Goal: Task Accomplishment & Management: Use online tool/utility

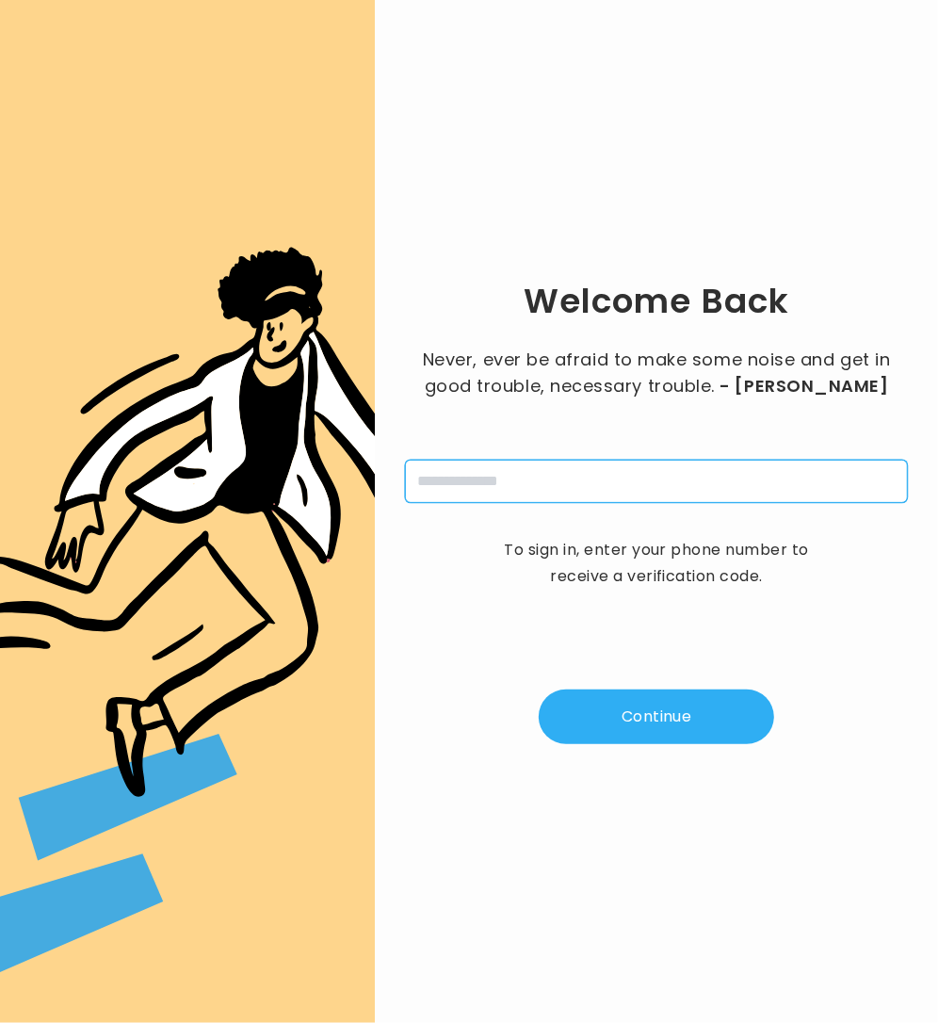
click at [639, 482] on input "tel" at bounding box center [656, 481] width 503 height 43
type input "**********"
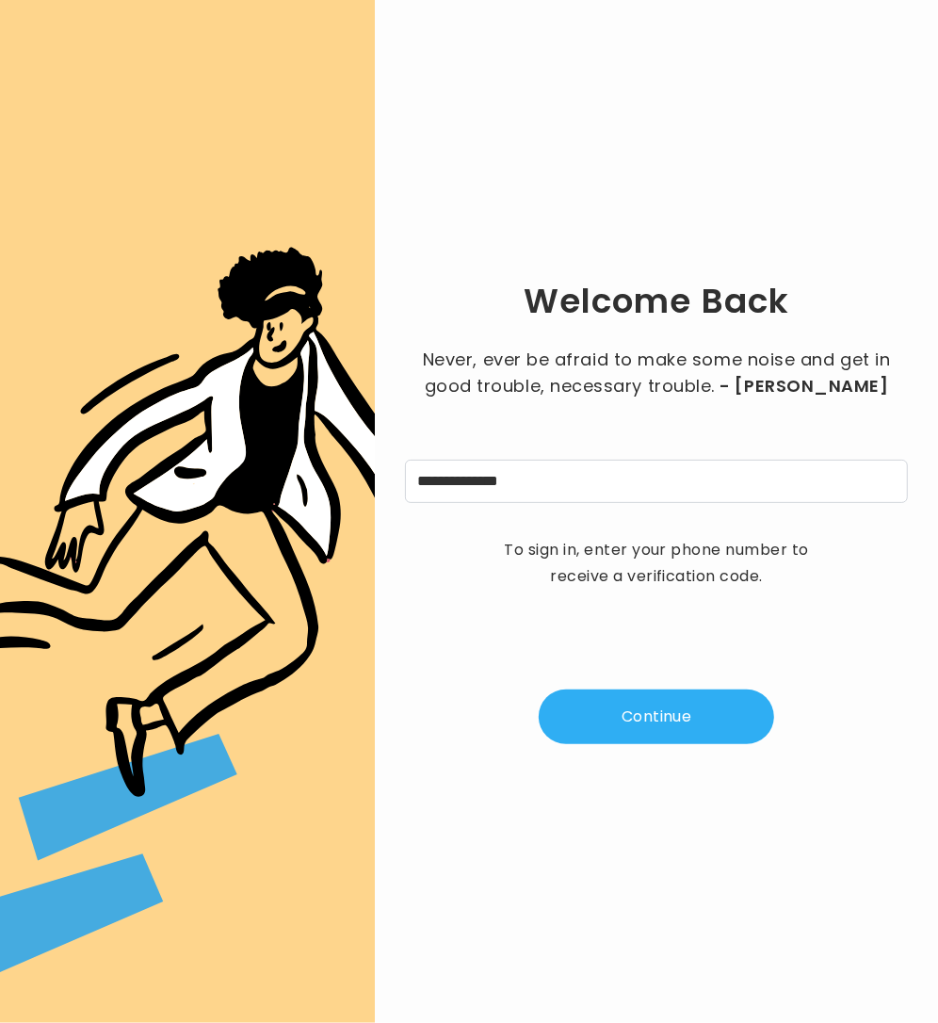
click at [619, 692] on button "Continue" at bounding box center [656, 716] width 235 height 55
type input "*"
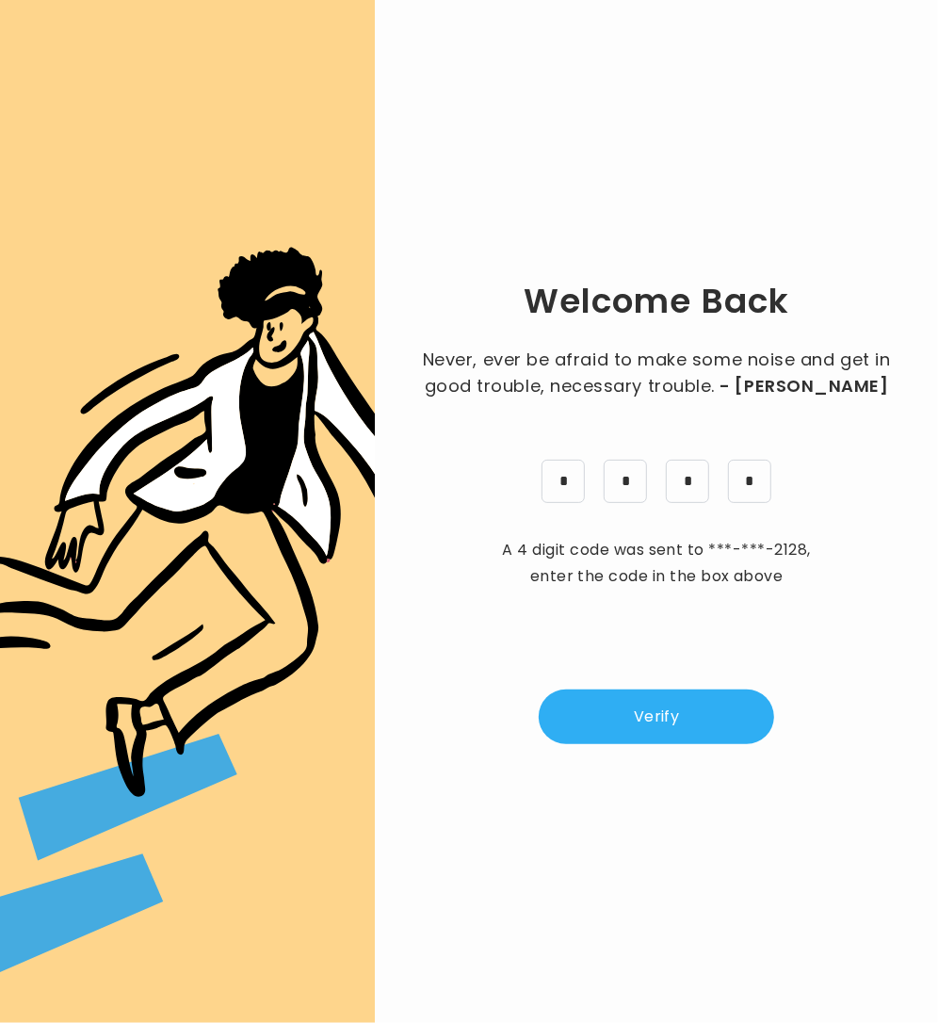
click at [648, 733] on button "Verify" at bounding box center [656, 716] width 235 height 55
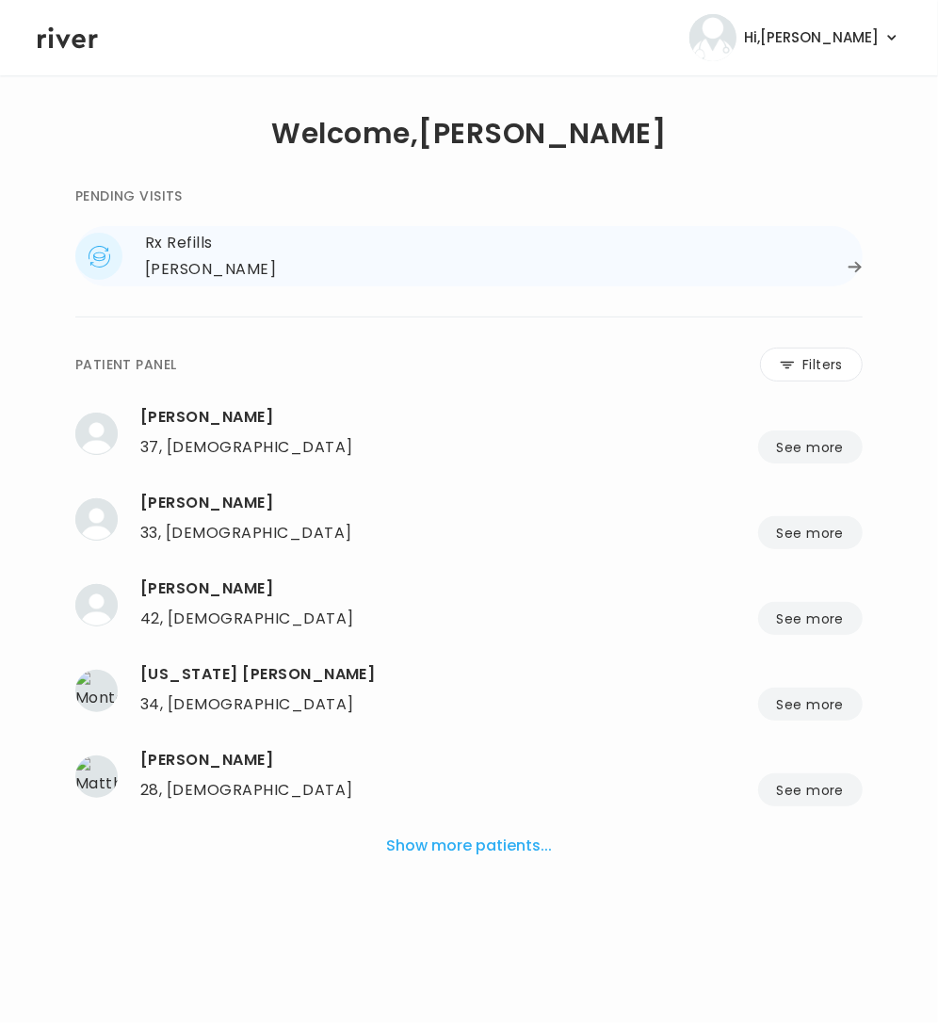
click at [250, 276] on div "[PERSON_NAME]" at bounding box center [210, 269] width 131 height 26
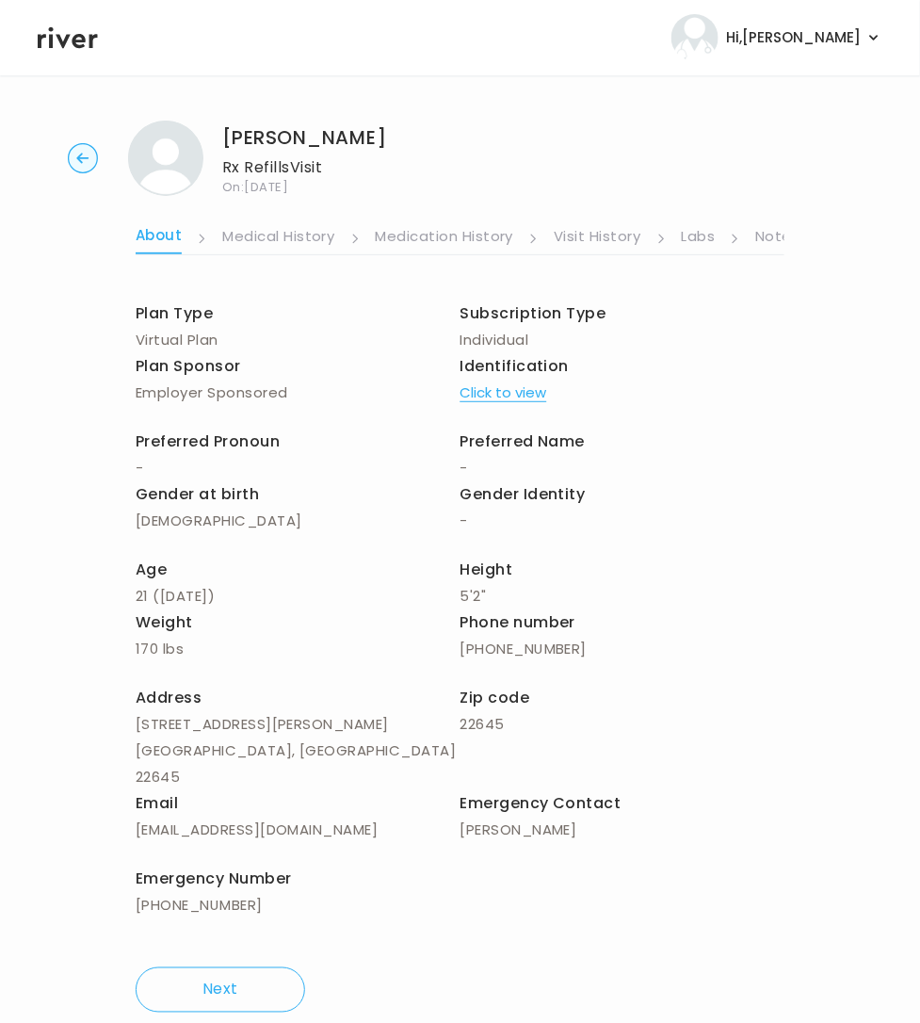
click at [763, 238] on link "Notes" at bounding box center [777, 238] width 44 height 30
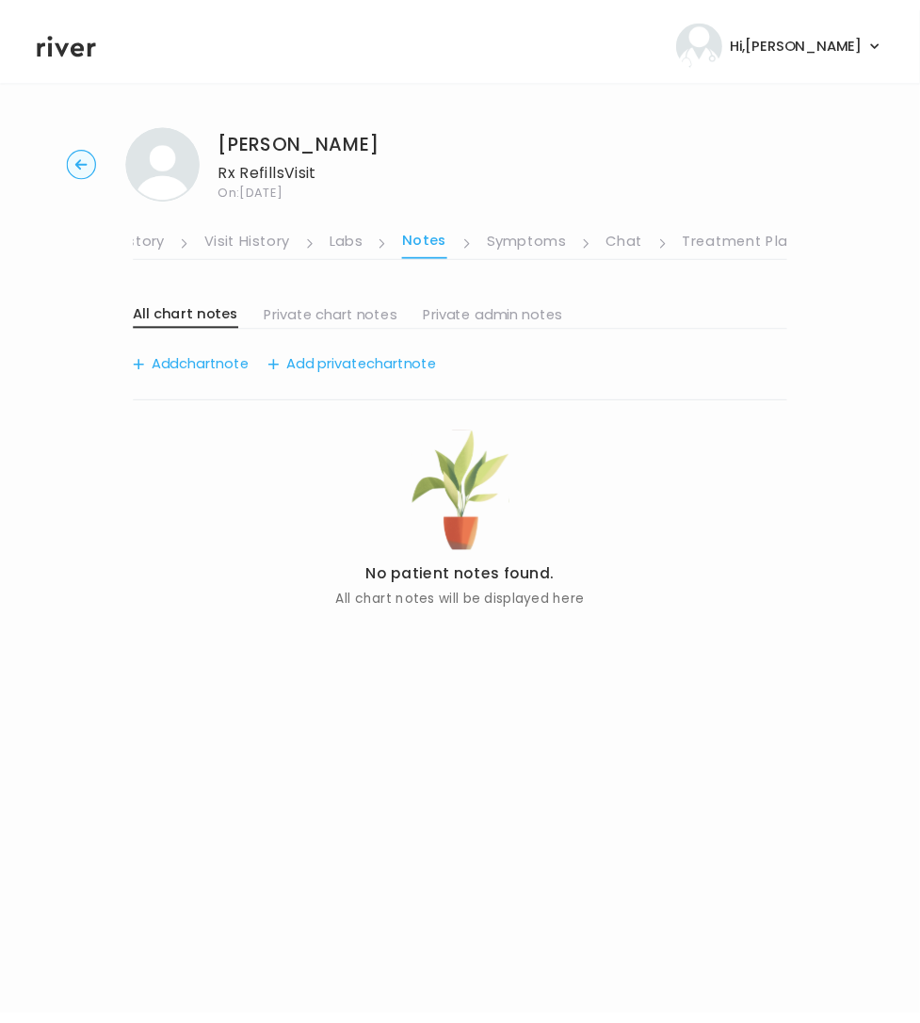
scroll to position [0, 348]
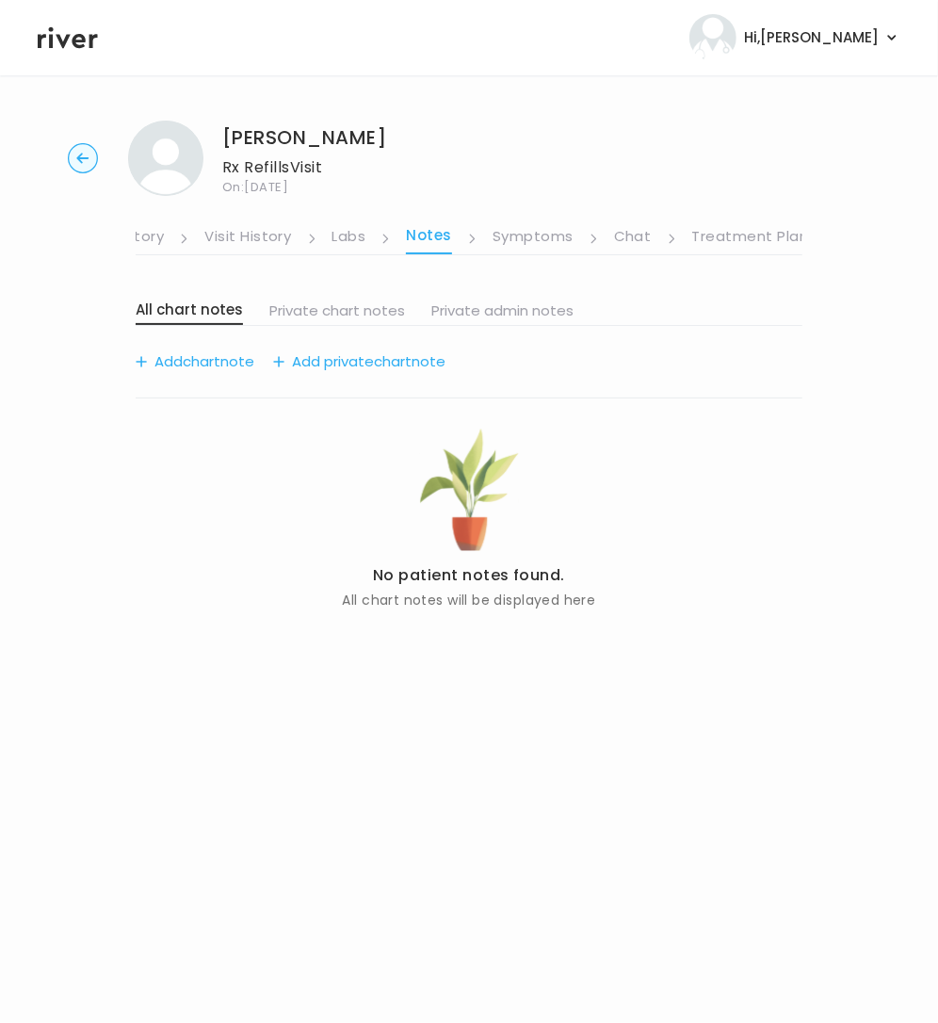
click at [561, 237] on link "Symptoms" at bounding box center [532, 238] width 81 height 30
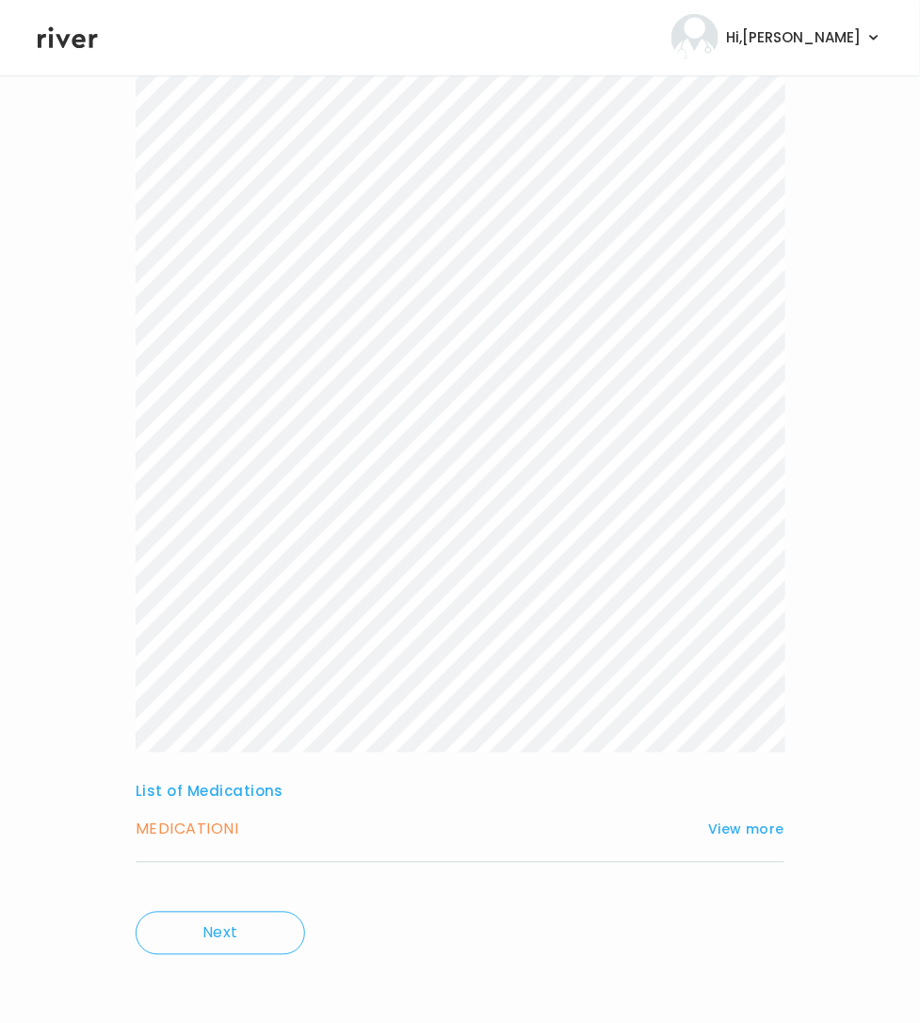
scroll to position [285, 0]
click at [739, 830] on button "View more" at bounding box center [746, 826] width 76 height 23
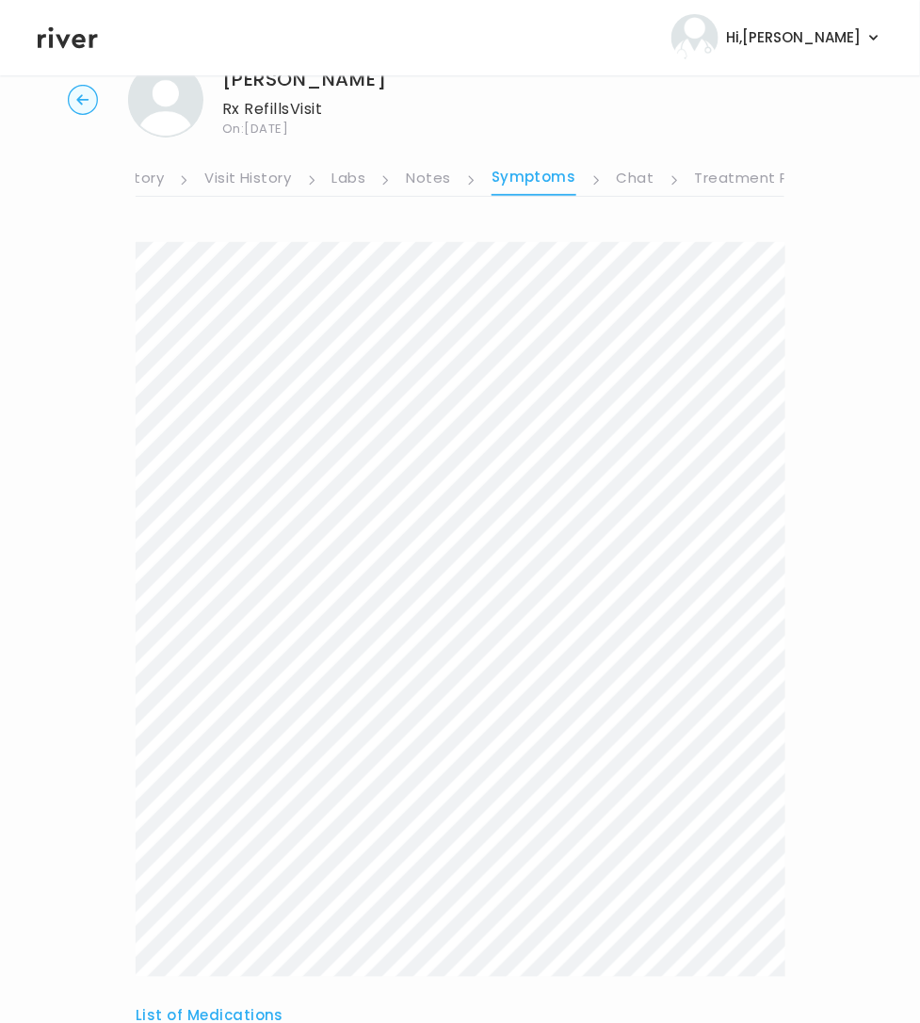
scroll to position [0, 0]
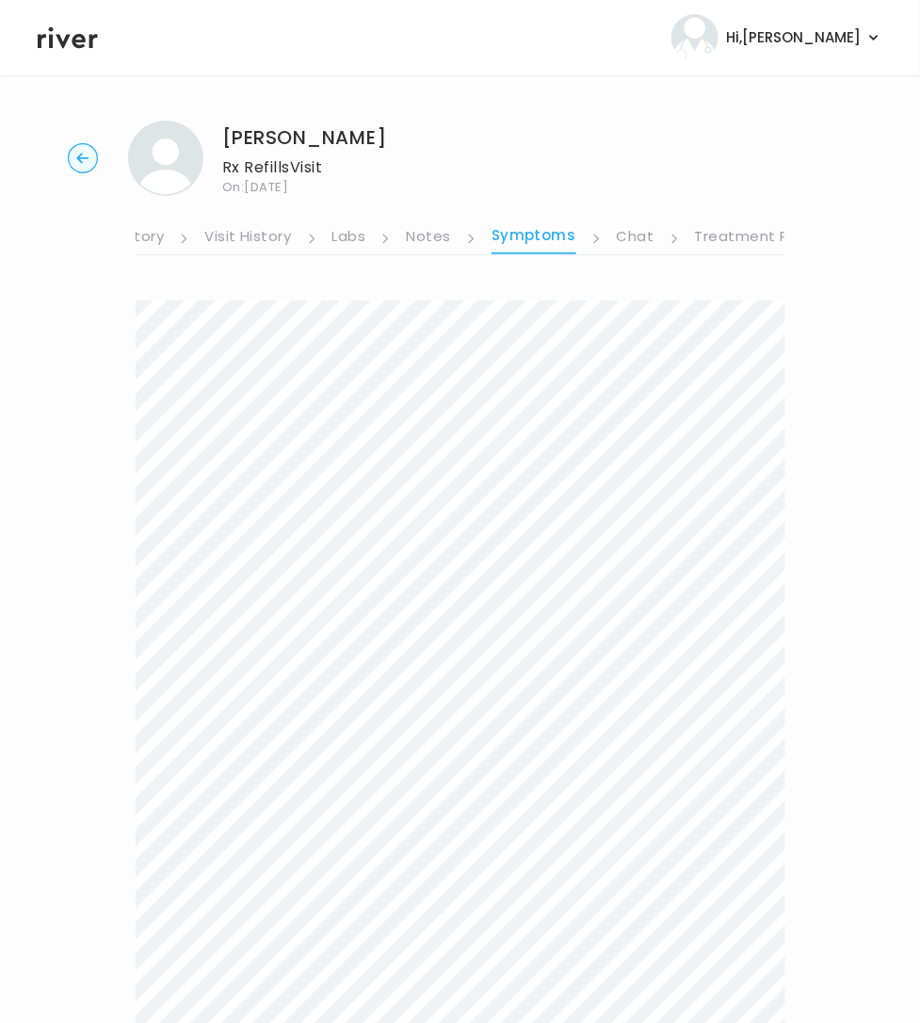
click at [266, 237] on link "Visit History" at bounding box center [247, 238] width 87 height 30
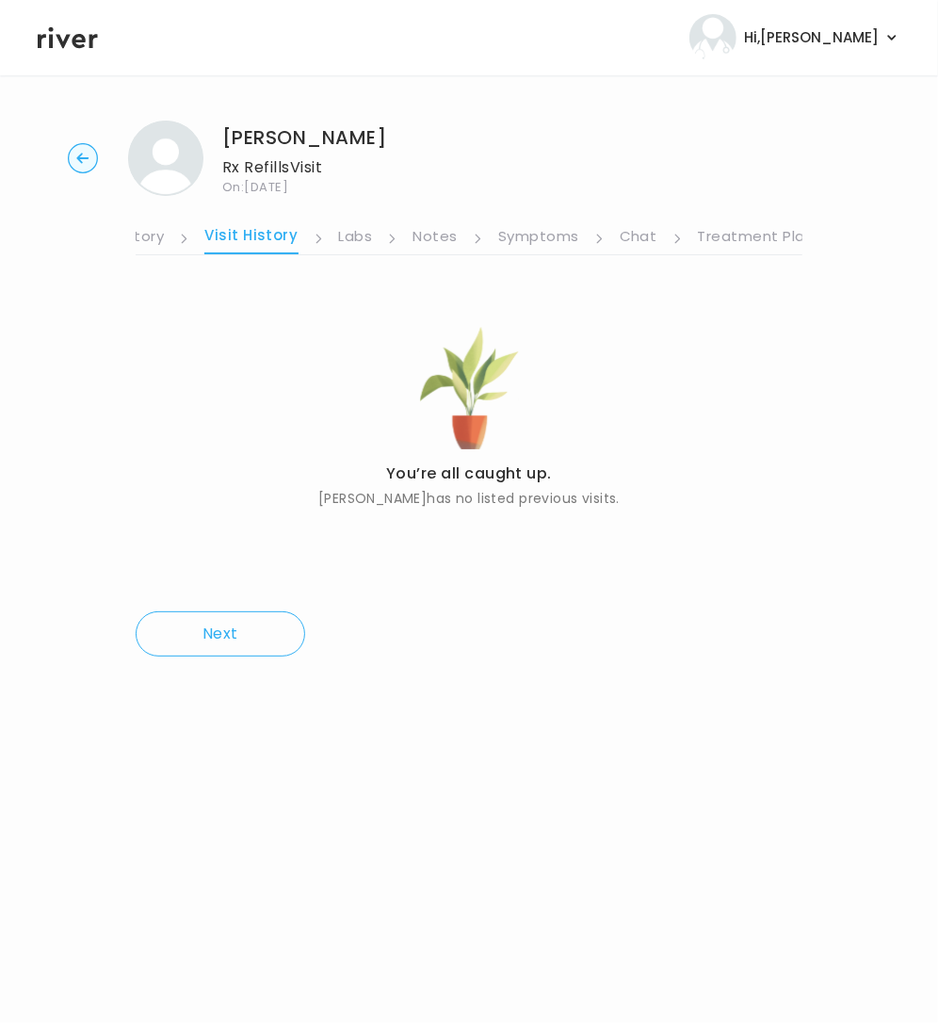
click at [136, 236] on link "Medication History" at bounding box center [95, 238] width 138 height 30
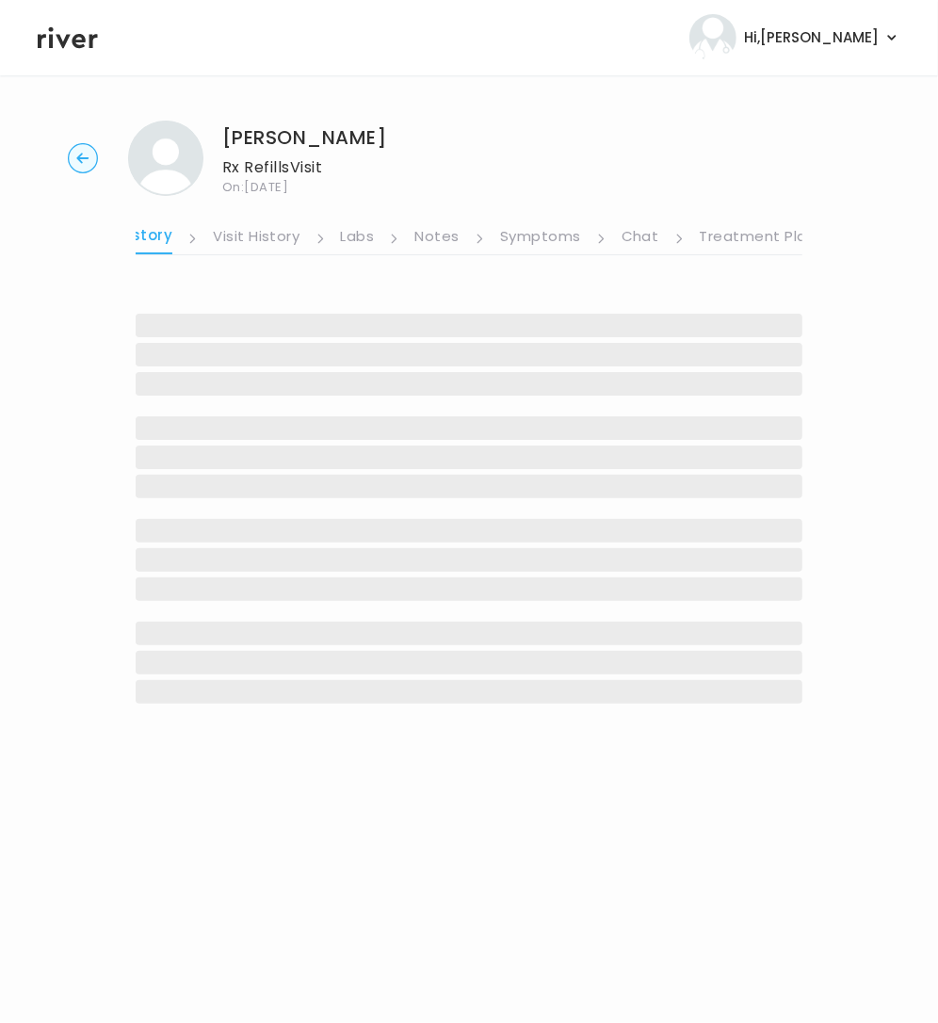
click at [548, 239] on link "Symptoms" at bounding box center [540, 238] width 81 height 30
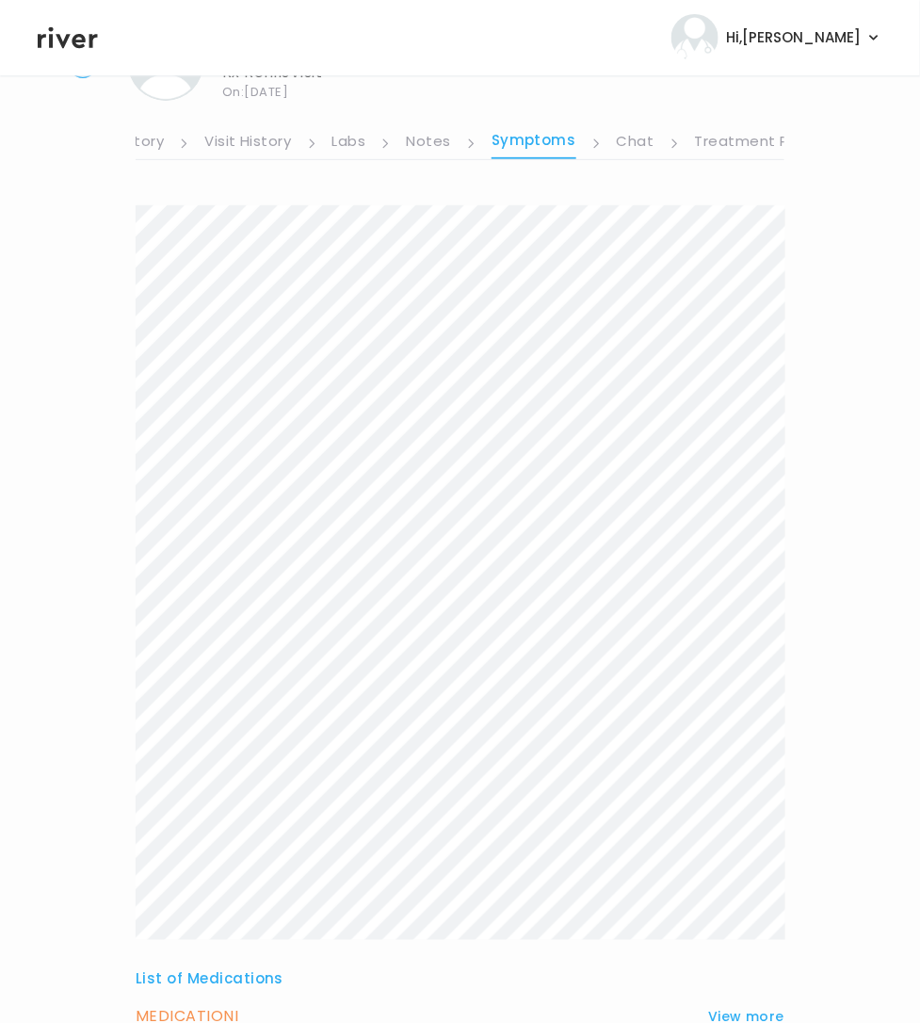
scroll to position [285, 0]
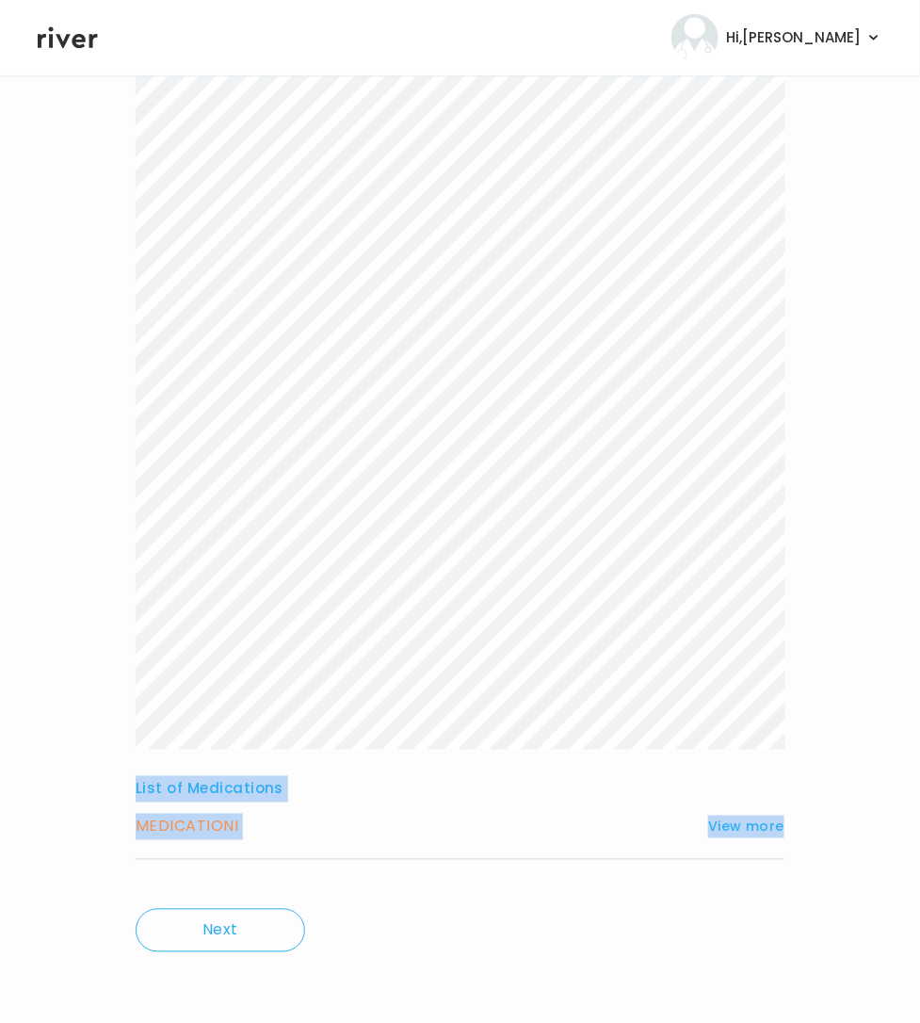
click at [492, 870] on div "List of Medications MEDICATION I View more Who originally prescribed the medica…" at bounding box center [460, 450] width 649 height 871
click at [754, 826] on button "View more" at bounding box center [746, 826] width 76 height 23
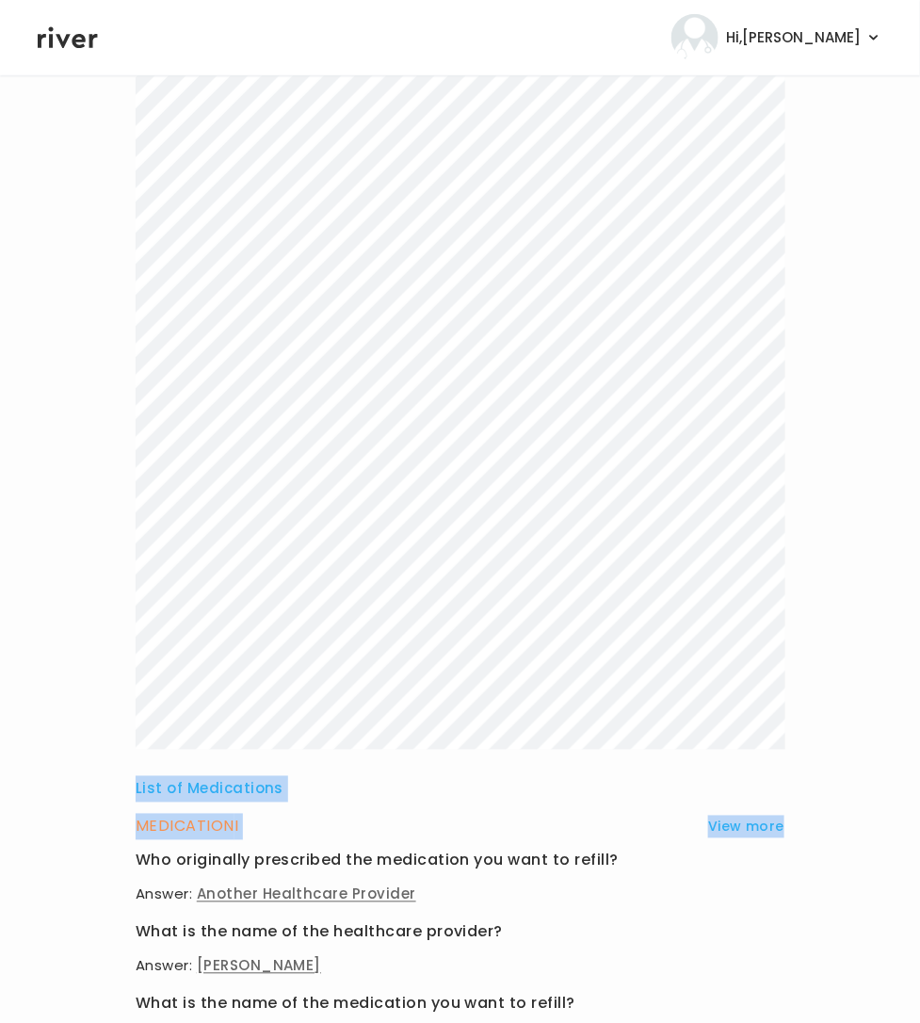
click at [260, 783] on h3 "List of Medications" at bounding box center [460, 789] width 649 height 26
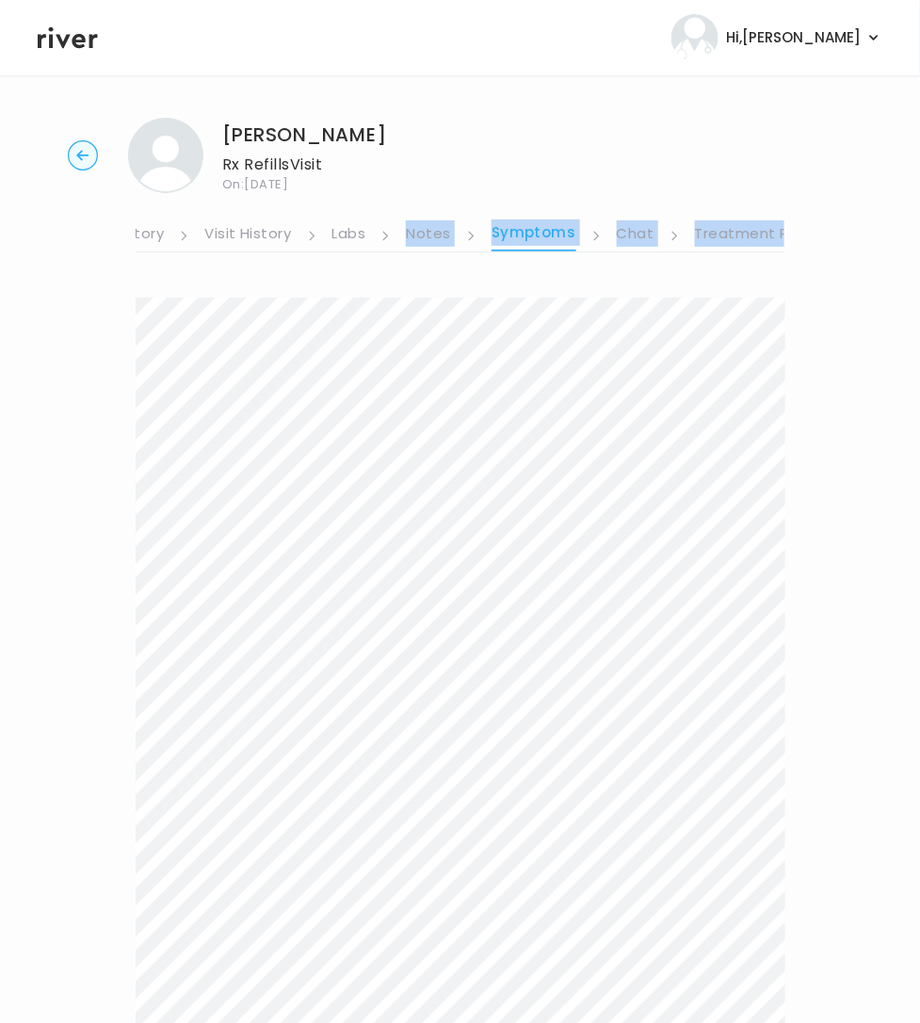
scroll to position [0, 0]
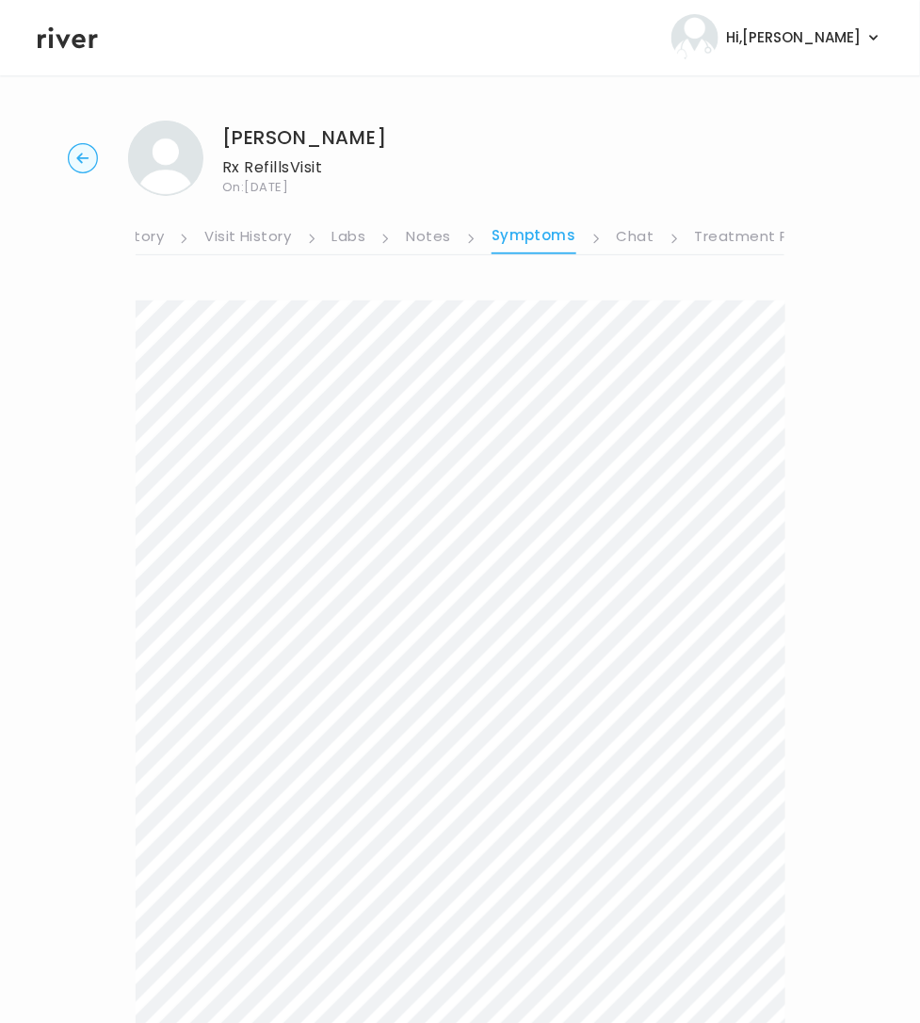
drag, startPoint x: 684, startPoint y: 753, endPoint x: 122, endPoint y: 309, distance: 715.9
click at [122, 309] on div "[PERSON_NAME] Rx Refills Visit On: [DATE] About Medical History Medication Hist…" at bounding box center [460, 980] width 920 height 1751
copy div "List of Medications MEDICATION I View more Who originally prescribed the medica…"
click at [734, 237] on link "Treatment Plan" at bounding box center [753, 238] width 117 height 30
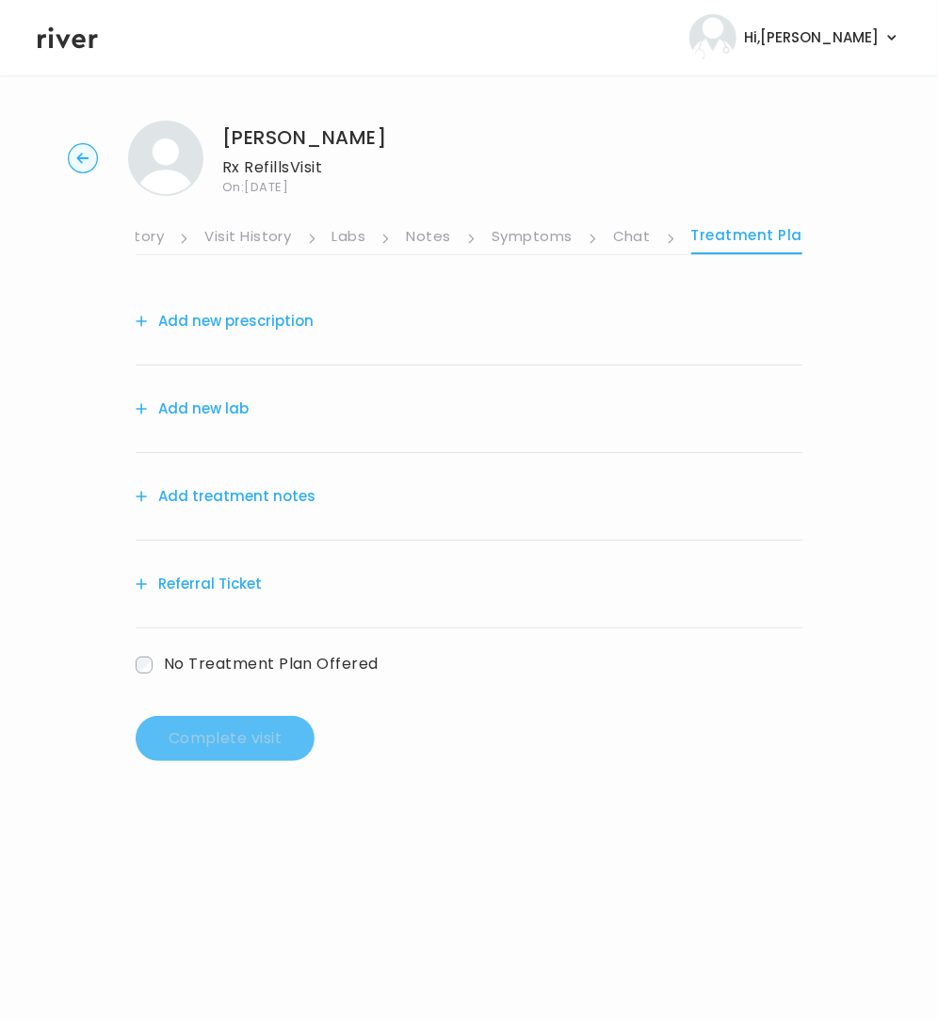
click at [195, 499] on button "Add treatment notes" at bounding box center [226, 496] width 180 height 26
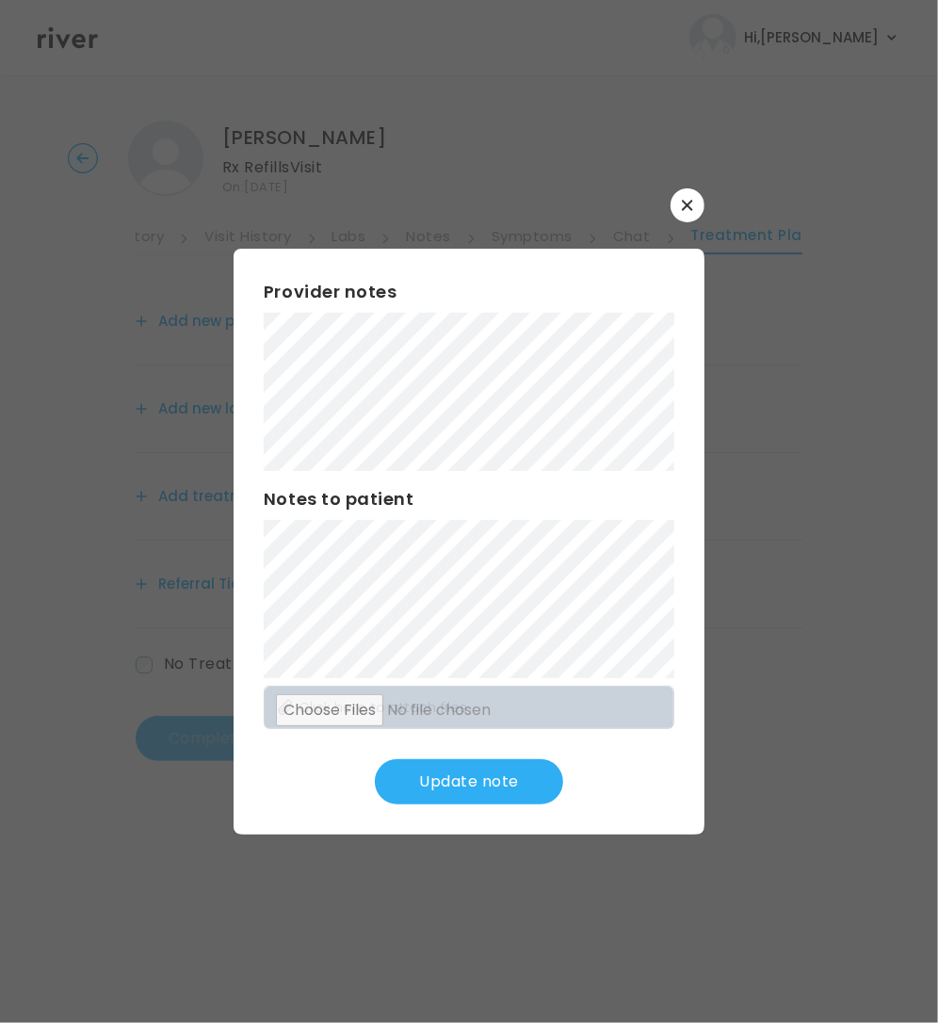
click at [477, 783] on button "Update note" at bounding box center [469, 781] width 188 height 45
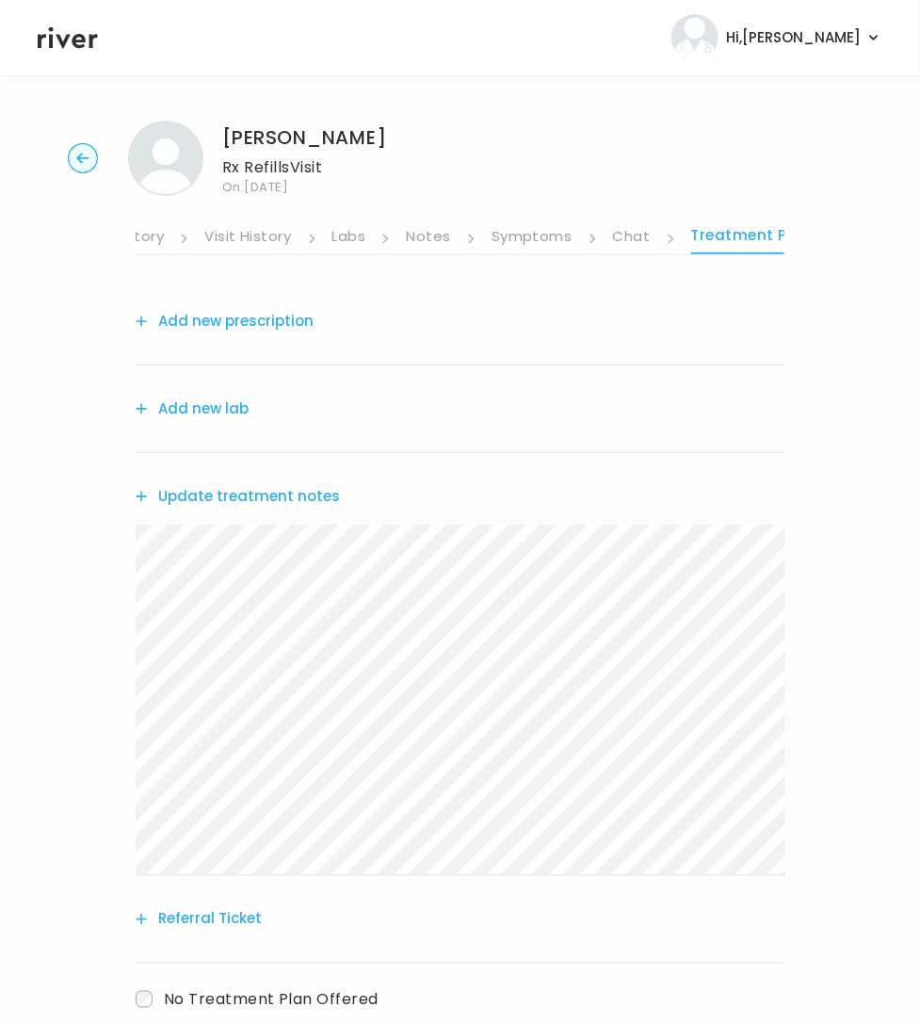
click at [511, 234] on link "Symptoms" at bounding box center [532, 238] width 81 height 30
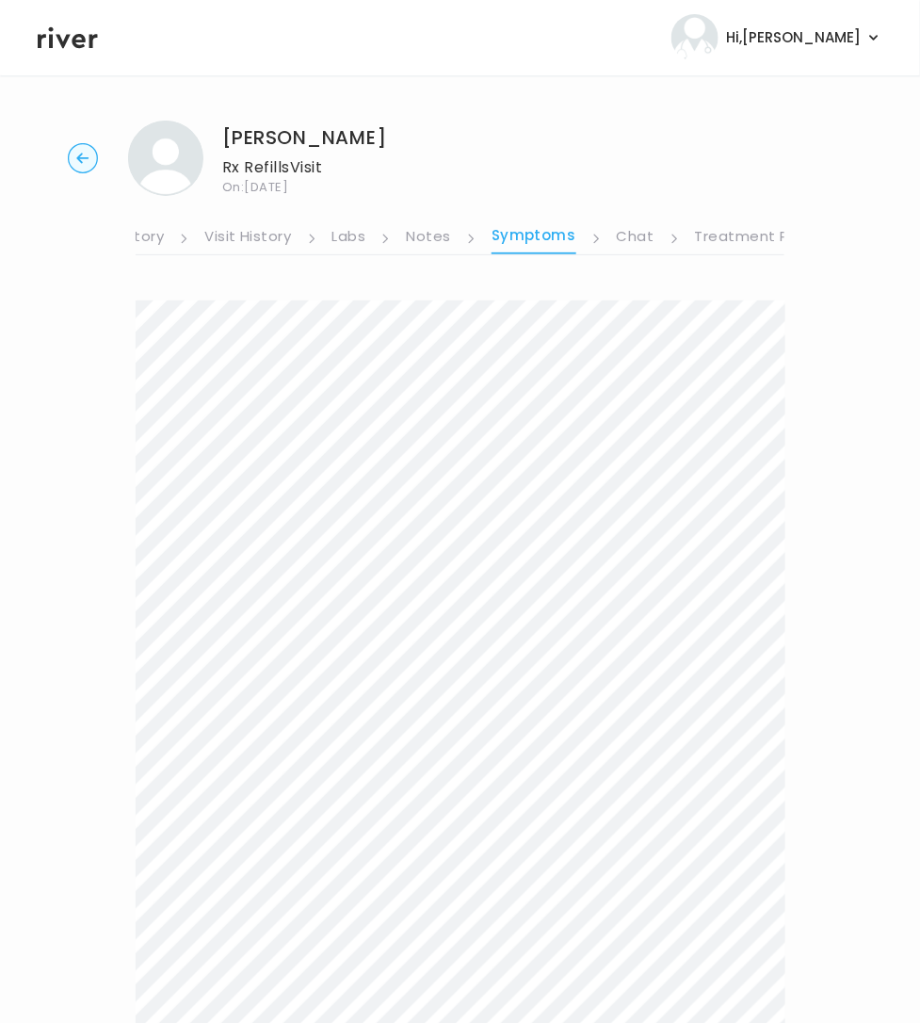
click at [716, 234] on link "Treatment Plan" at bounding box center [753, 238] width 117 height 30
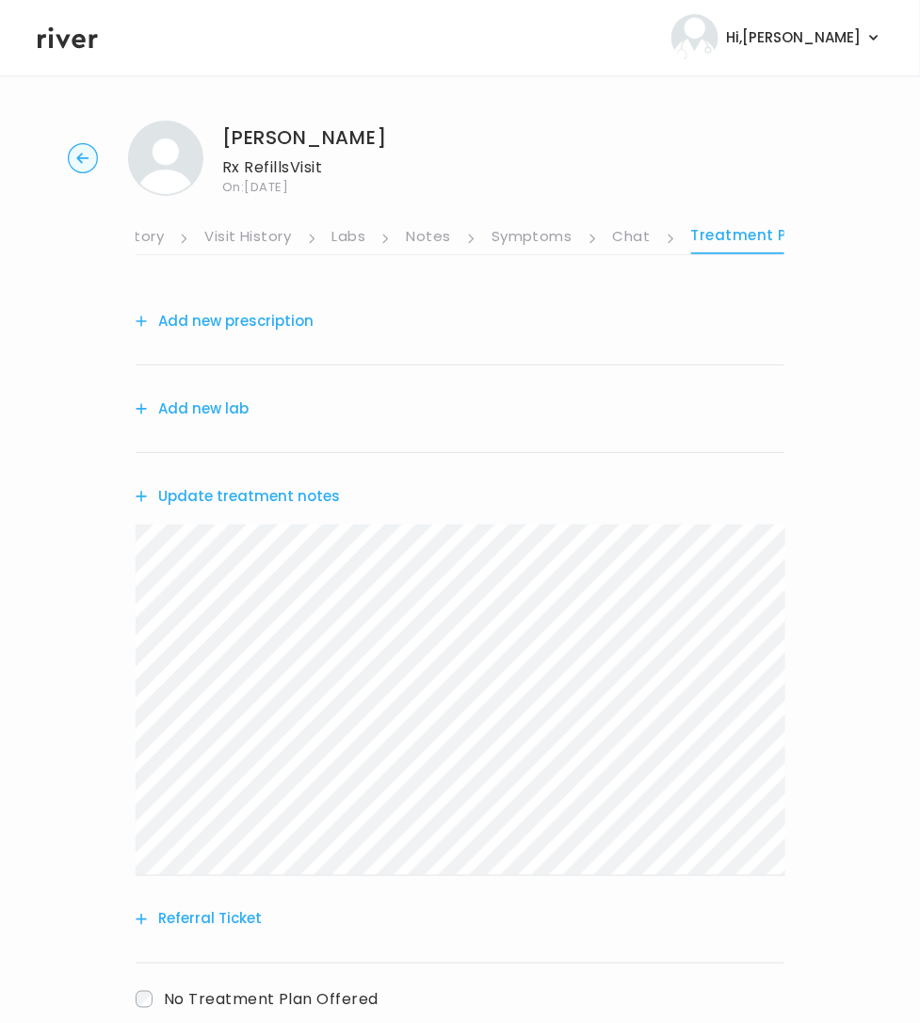
click at [185, 402] on button "Add new lab" at bounding box center [192, 408] width 113 height 26
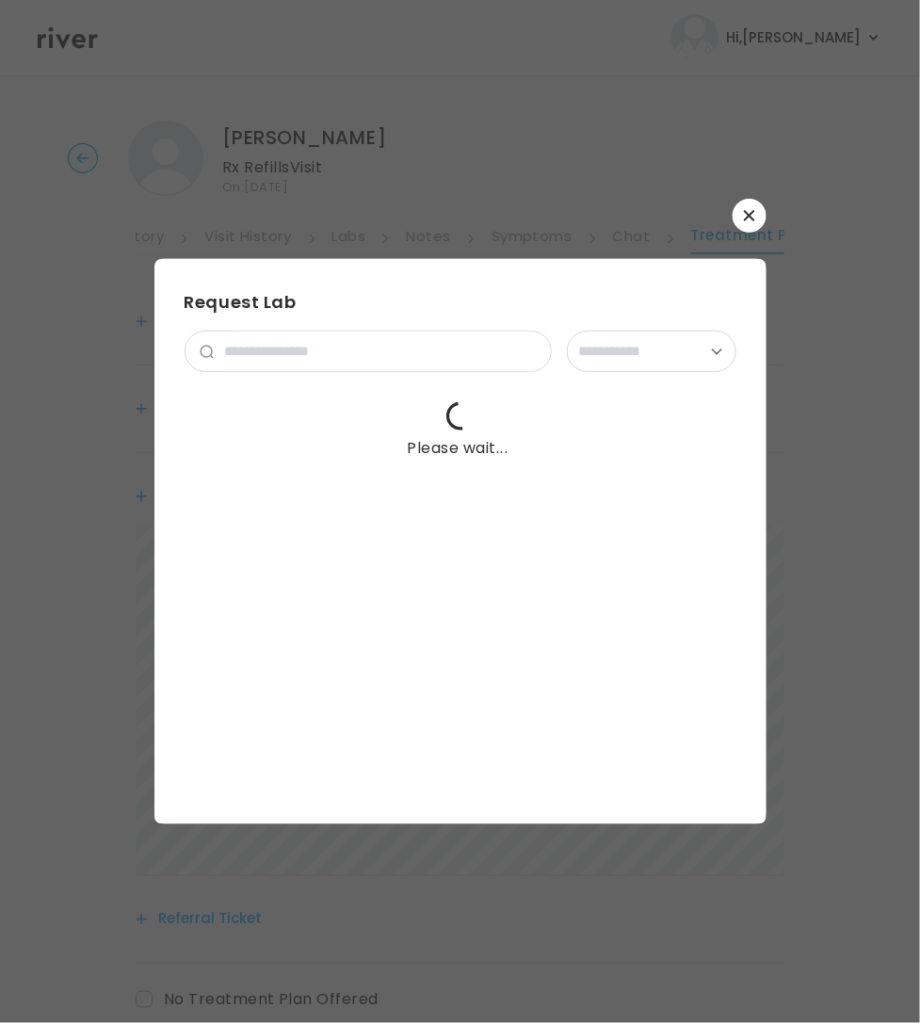
click at [754, 219] on icon "button" at bounding box center [749, 215] width 11 height 11
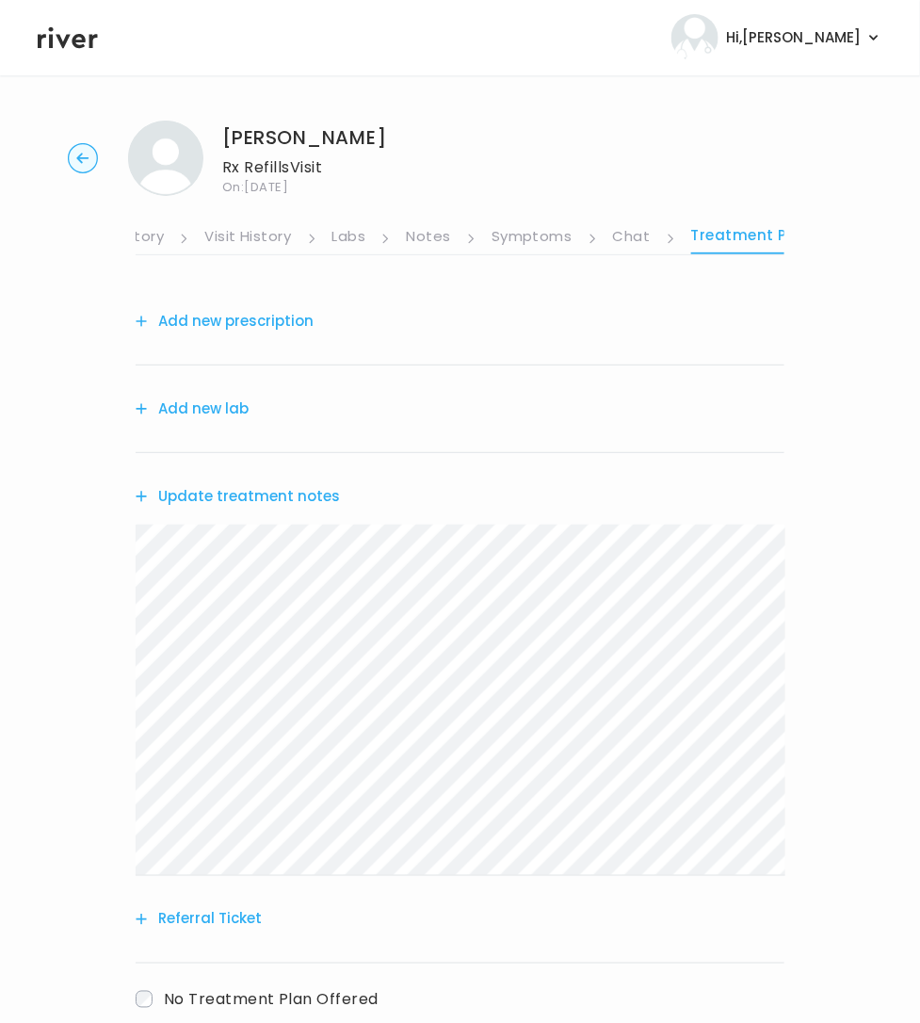
click at [266, 314] on button "Add new prescription" at bounding box center [225, 321] width 178 height 26
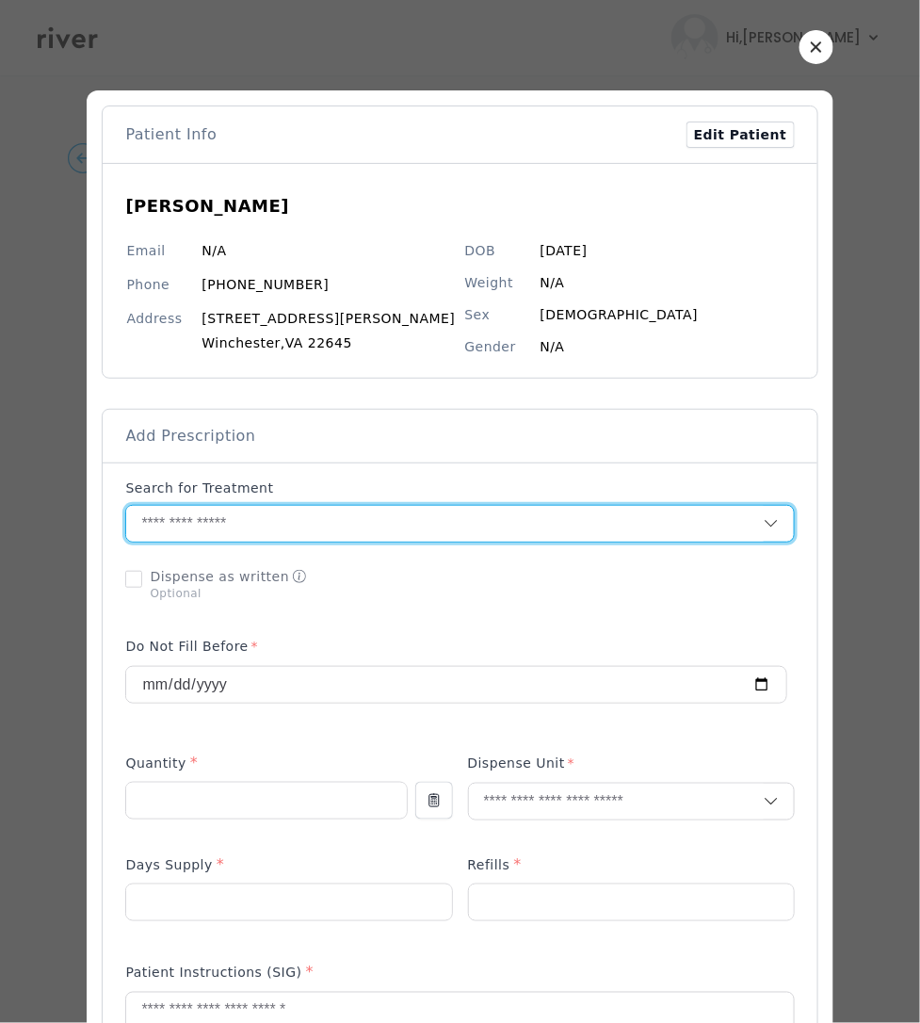
click at [223, 507] on input "text" at bounding box center [444, 524] width 637 height 36
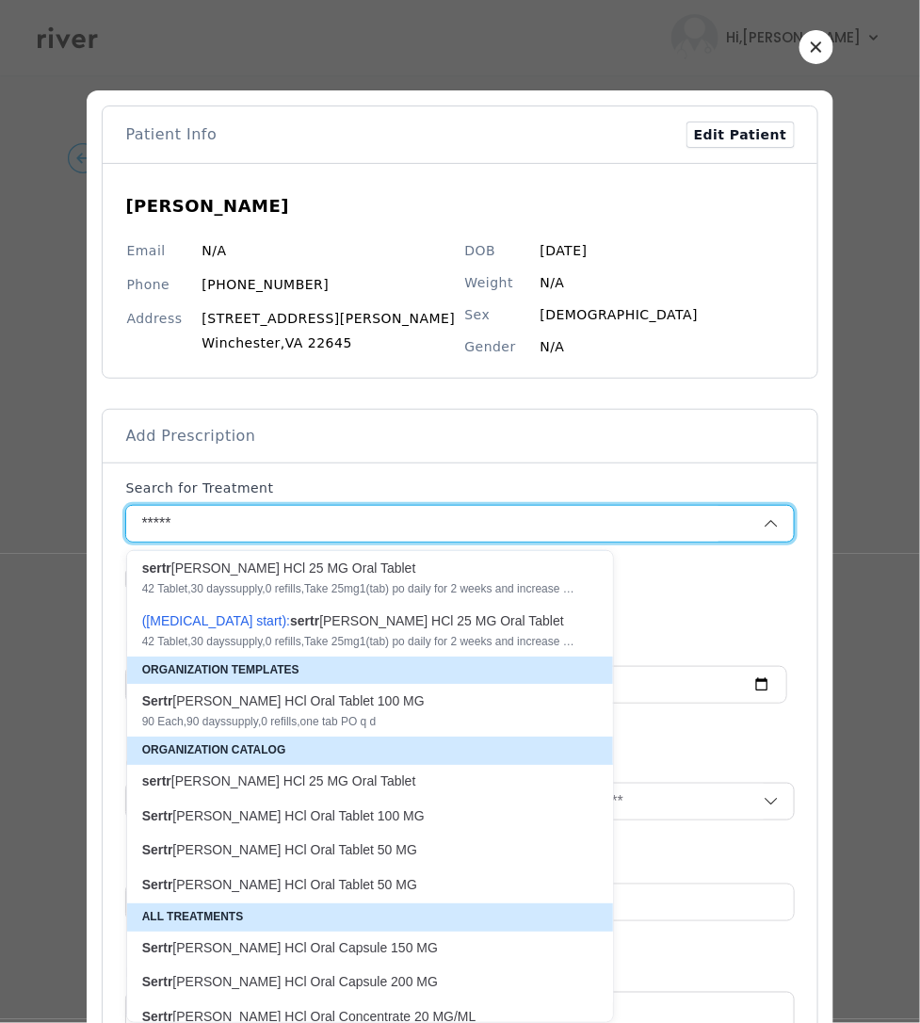
scroll to position [29, 0]
click at [327, 721] on div "90 Each , 90 days supply, 0 refills , one tab PO q d" at bounding box center [358, 720] width 433 height 15
type input "**********"
type input "**"
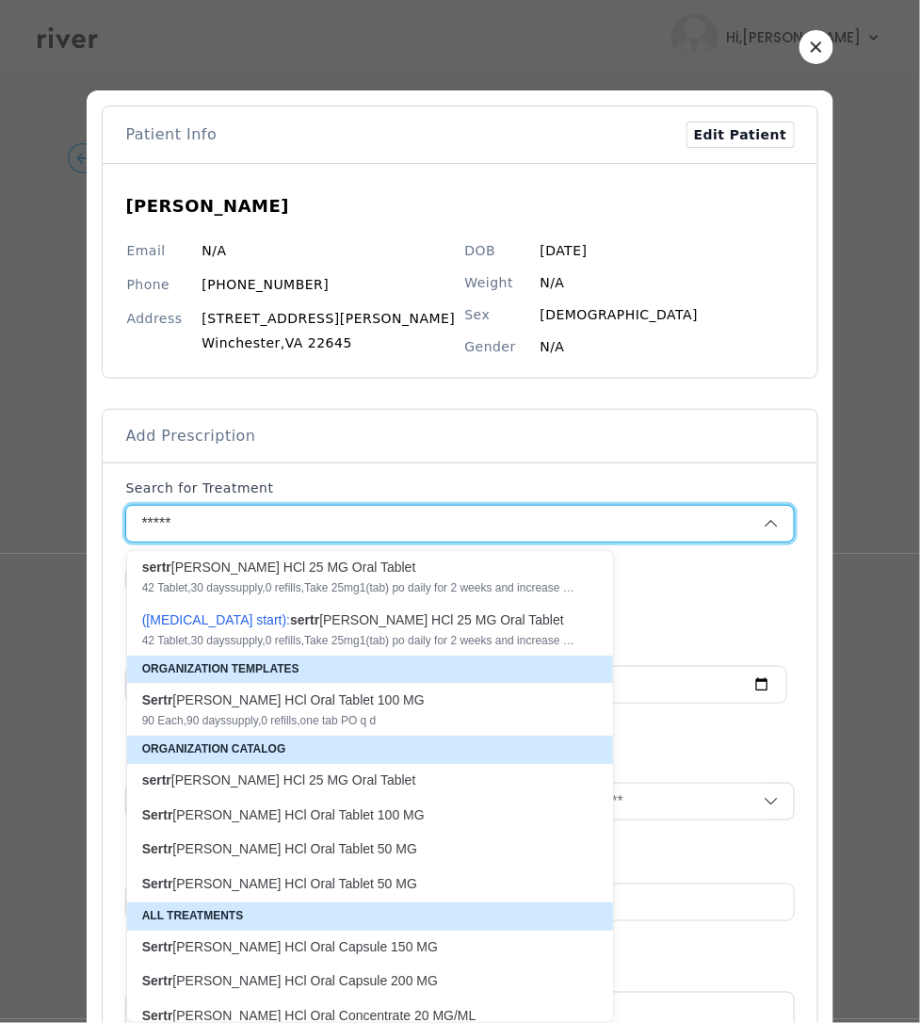
type input "*"
type textarea "**********"
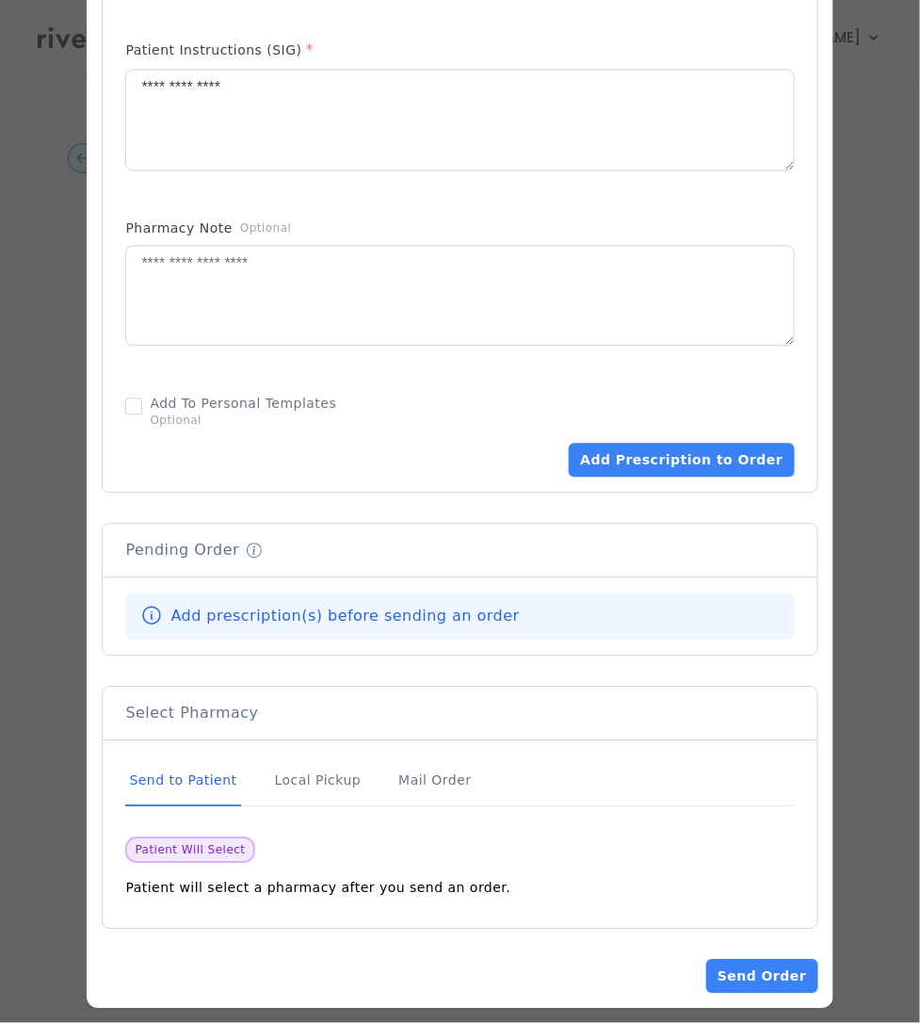
scroll to position [932, 0]
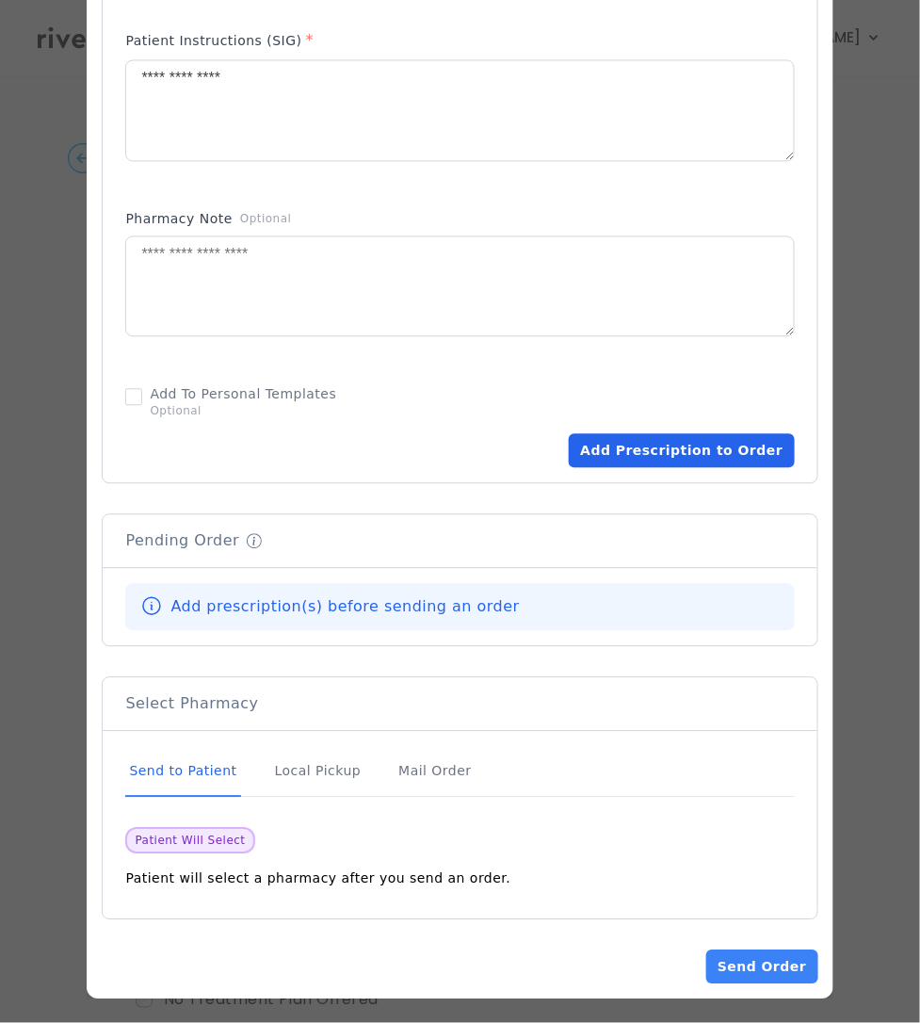
click at [698, 444] on button "Add Prescription to Order" at bounding box center [681, 450] width 225 height 34
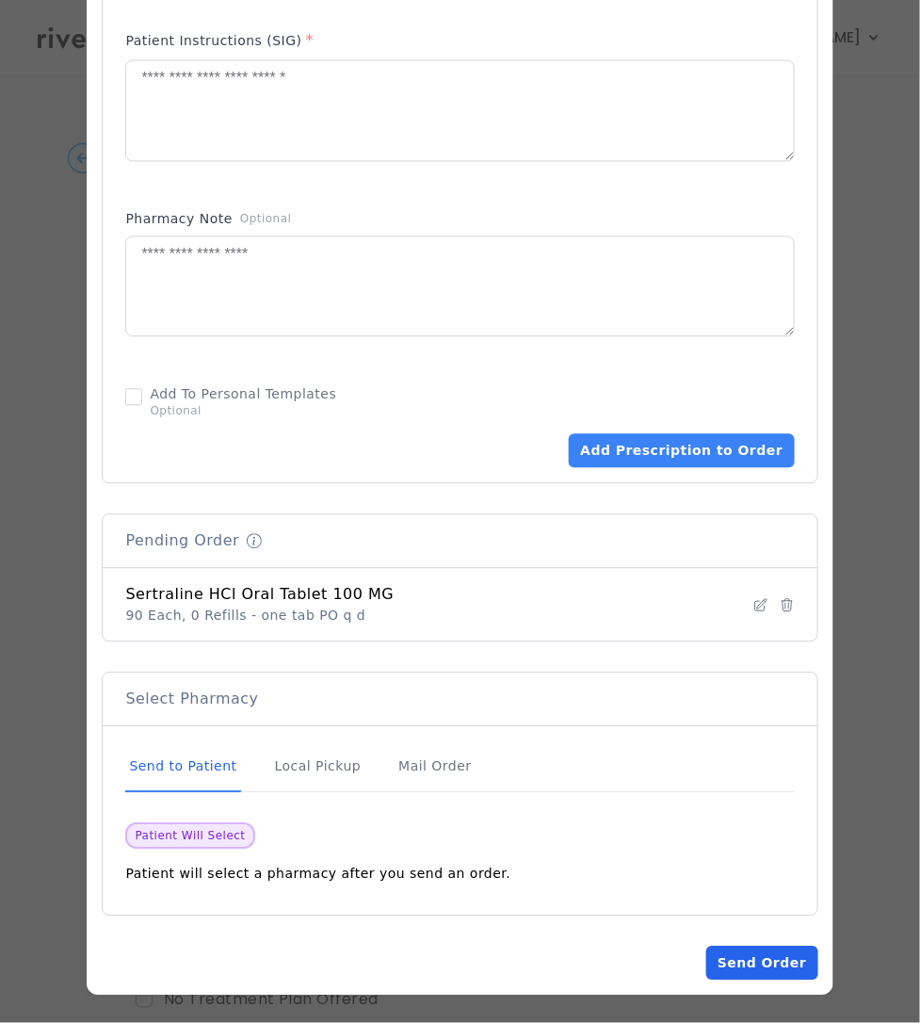
click at [733, 965] on button "Send Order" at bounding box center [761, 962] width 111 height 34
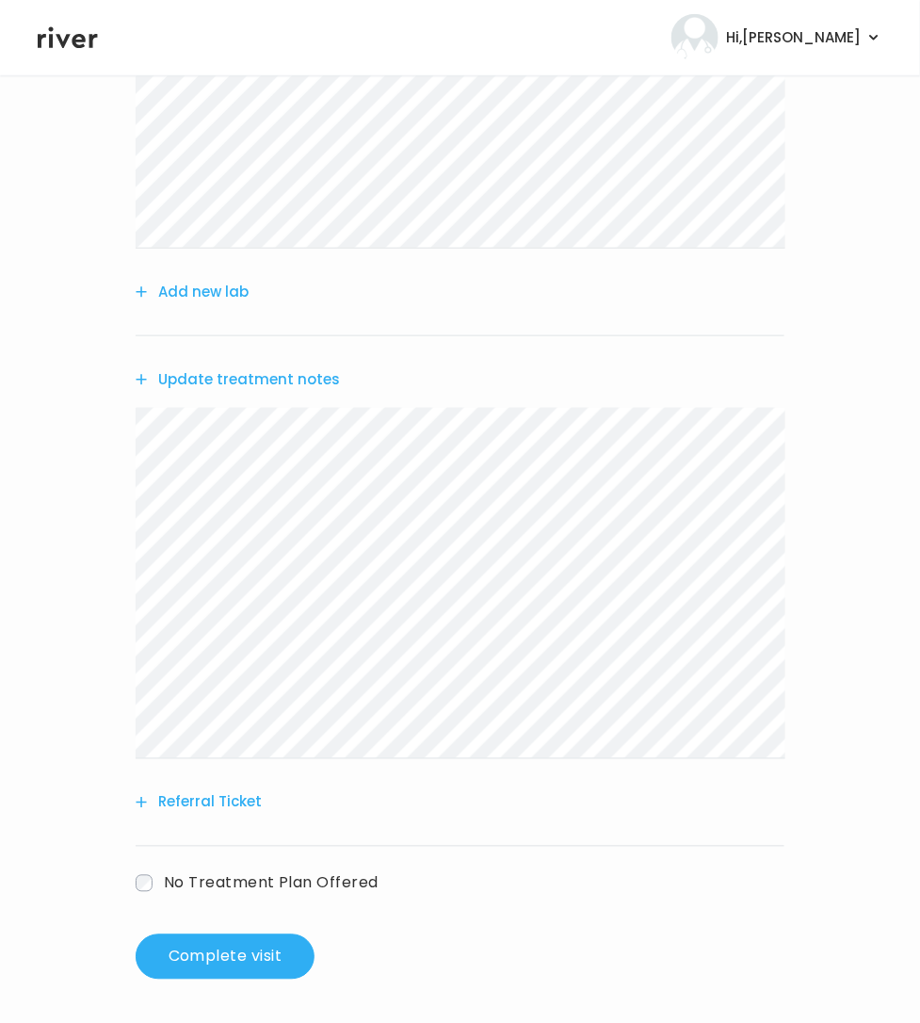
scroll to position [336, 0]
click at [255, 955] on button "Complete visit" at bounding box center [225, 955] width 179 height 45
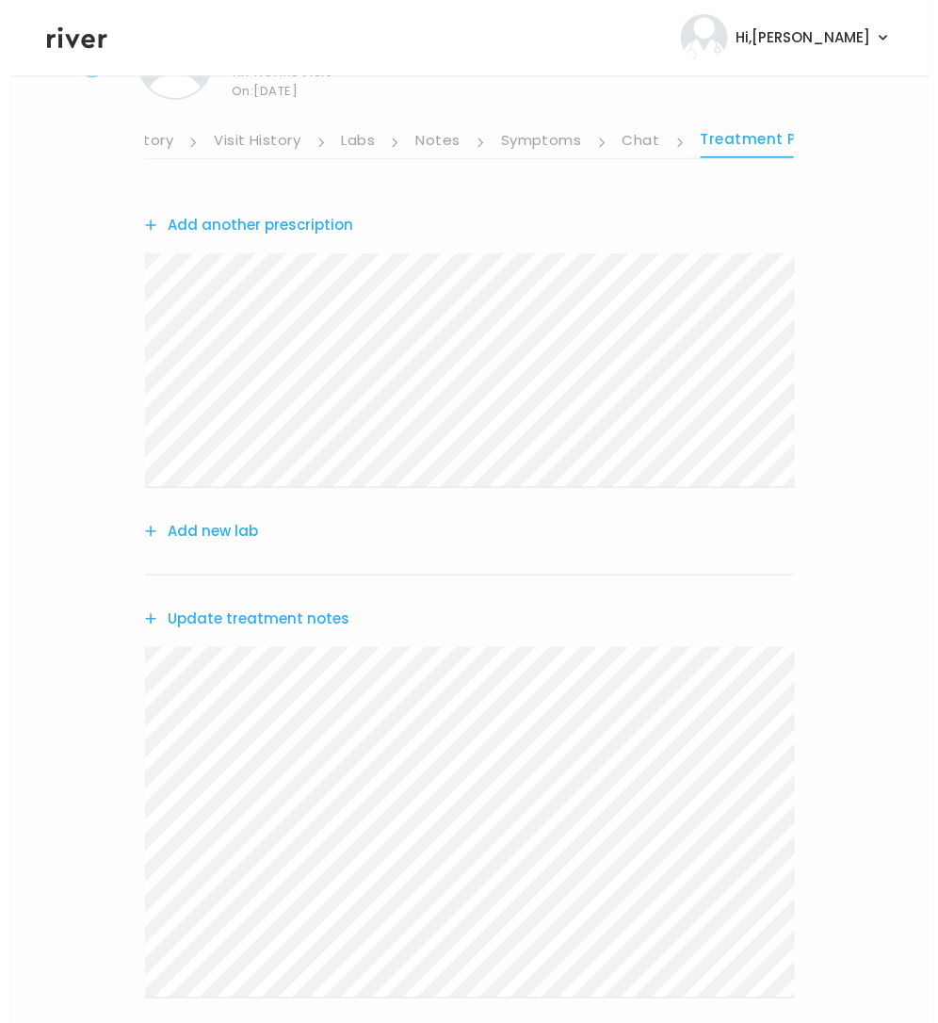
scroll to position [0, 0]
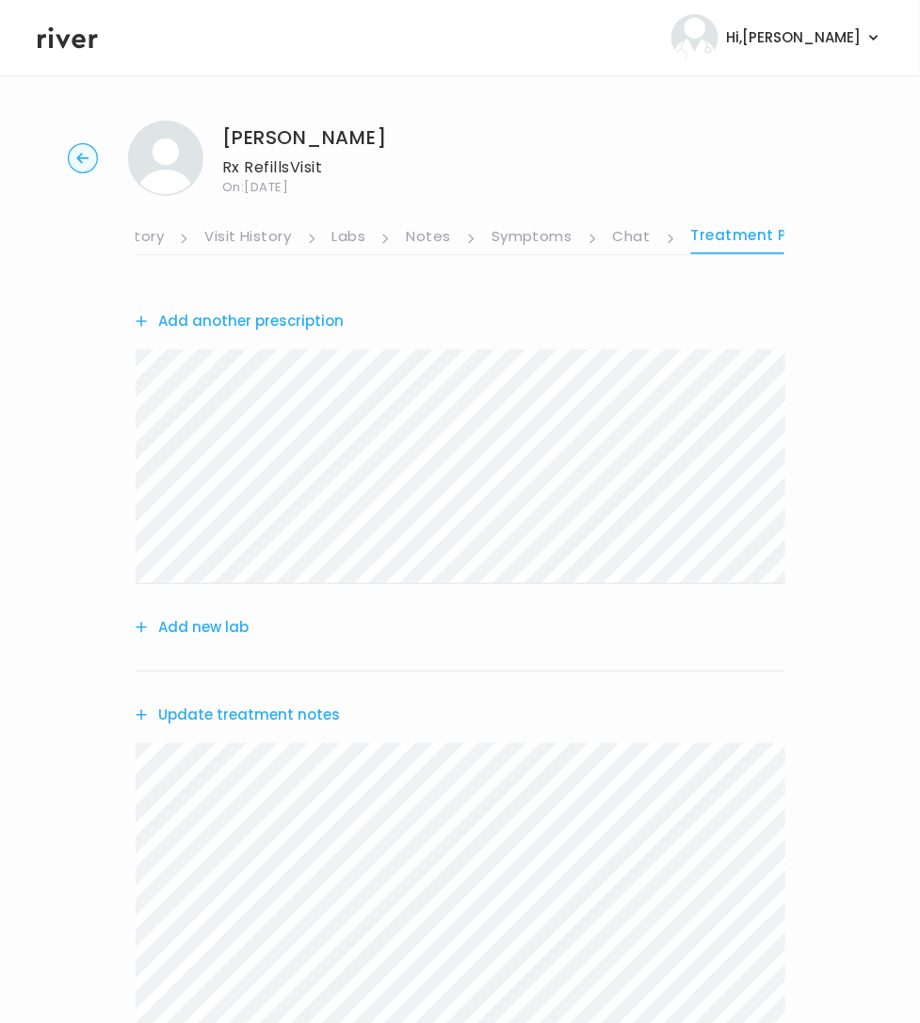
click at [144, 237] on link "Medication History" at bounding box center [95, 238] width 138 height 30
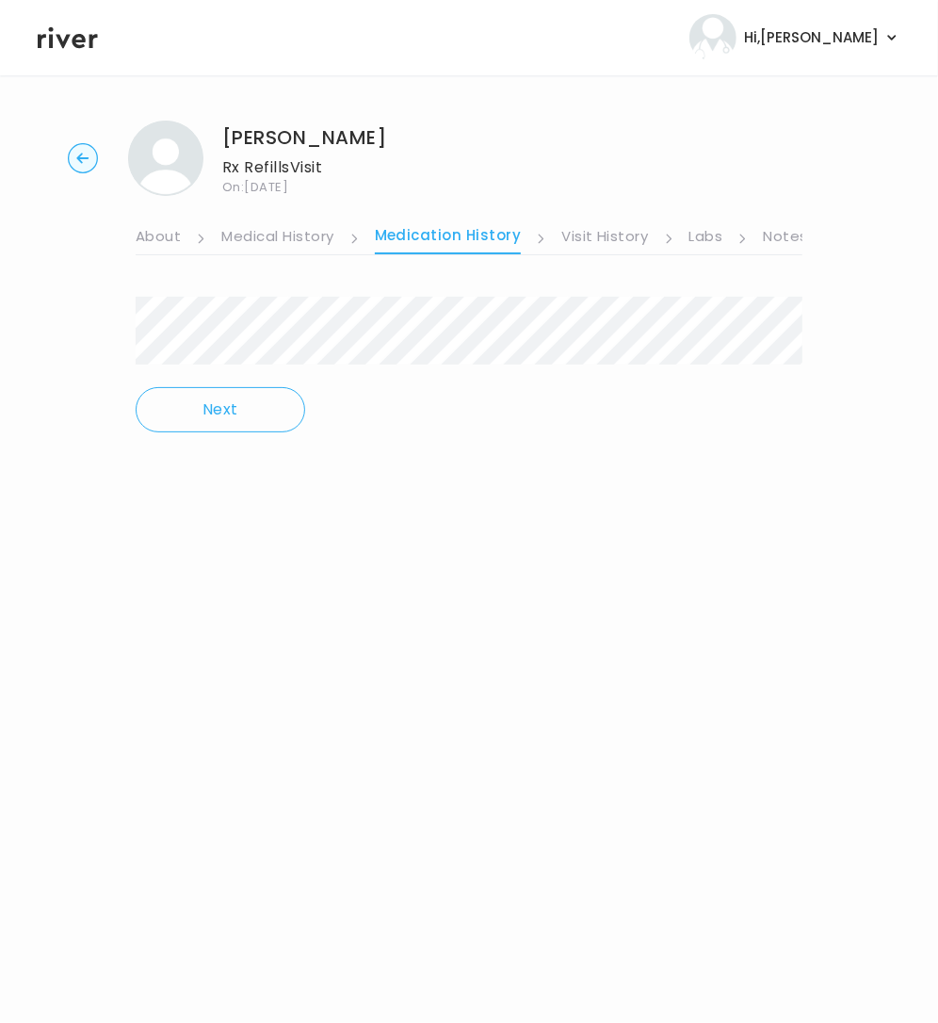
click at [155, 234] on link "About" at bounding box center [158, 238] width 45 height 30
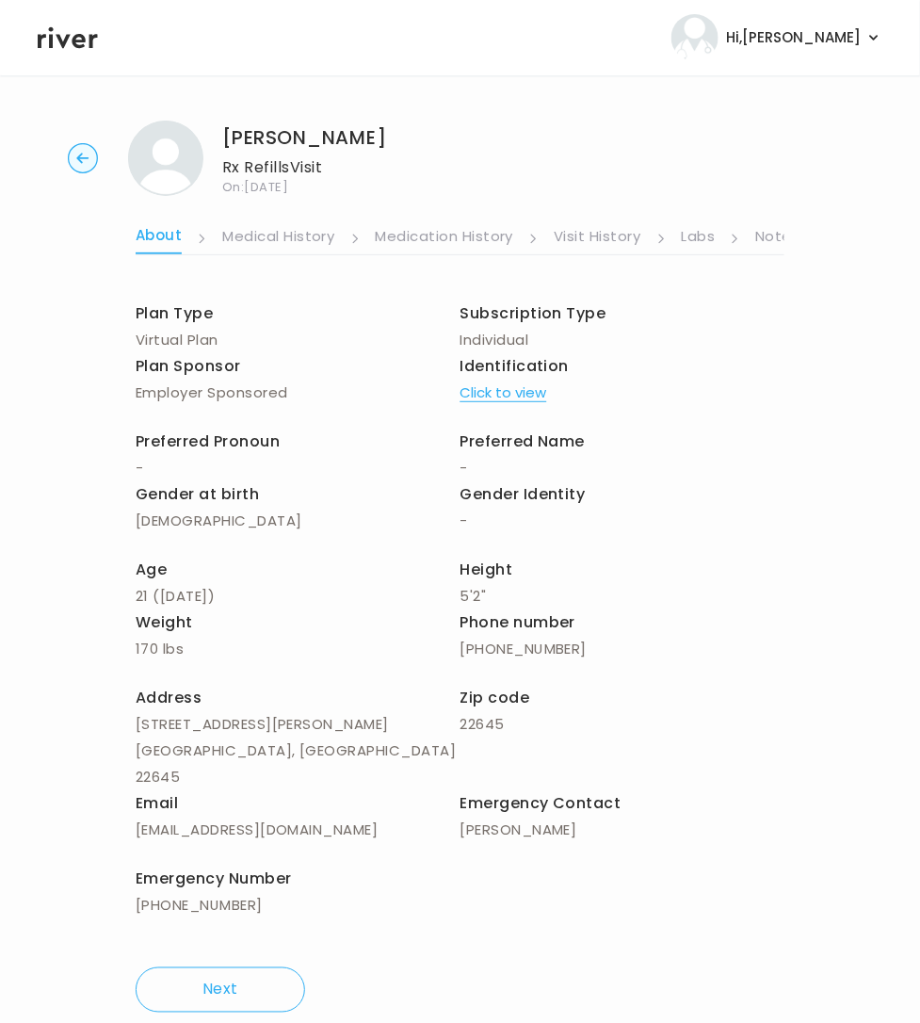
click at [761, 242] on link "Notes" at bounding box center [777, 238] width 44 height 30
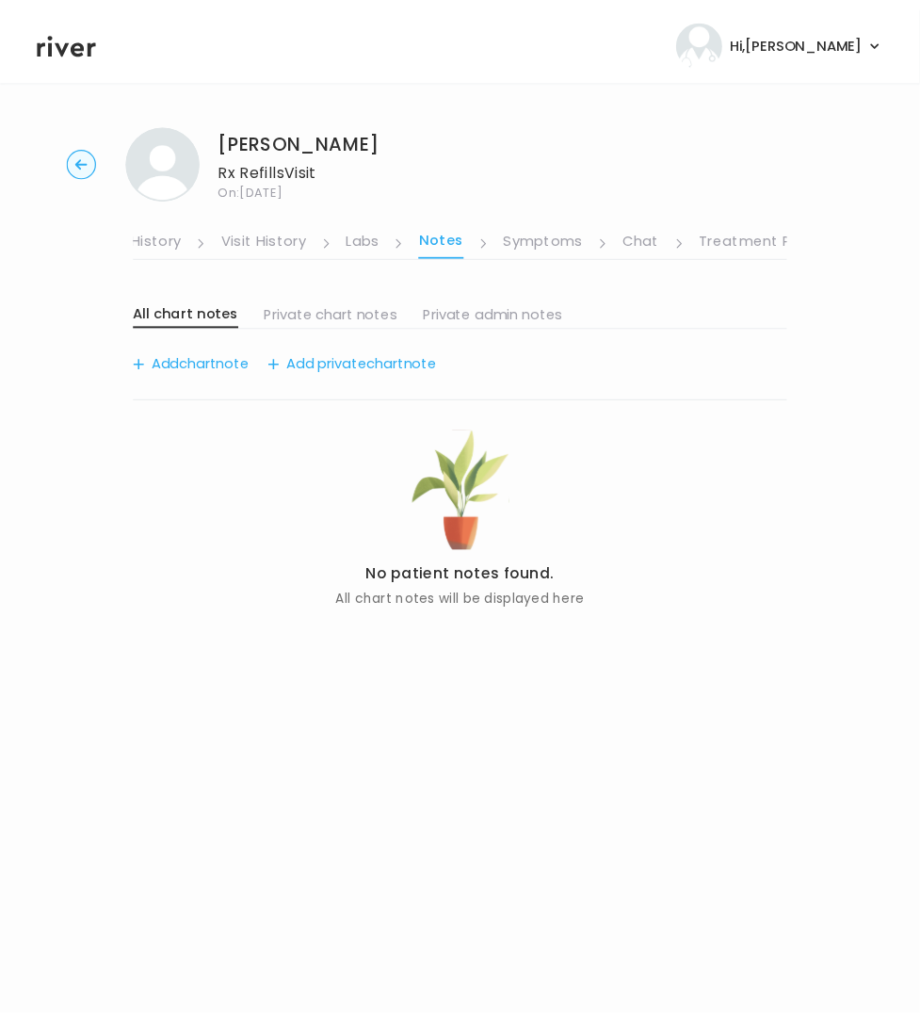
scroll to position [0, 348]
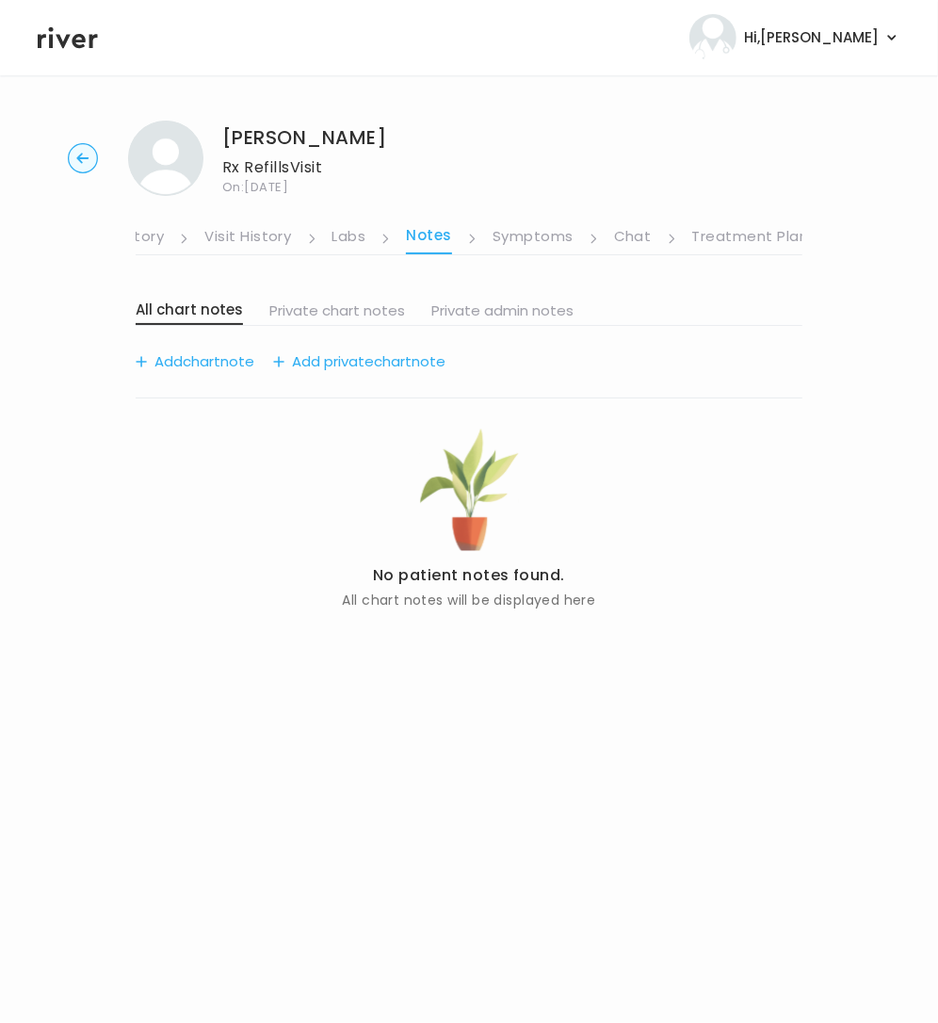
click at [742, 234] on link "Treatment Plan" at bounding box center [750, 238] width 117 height 30
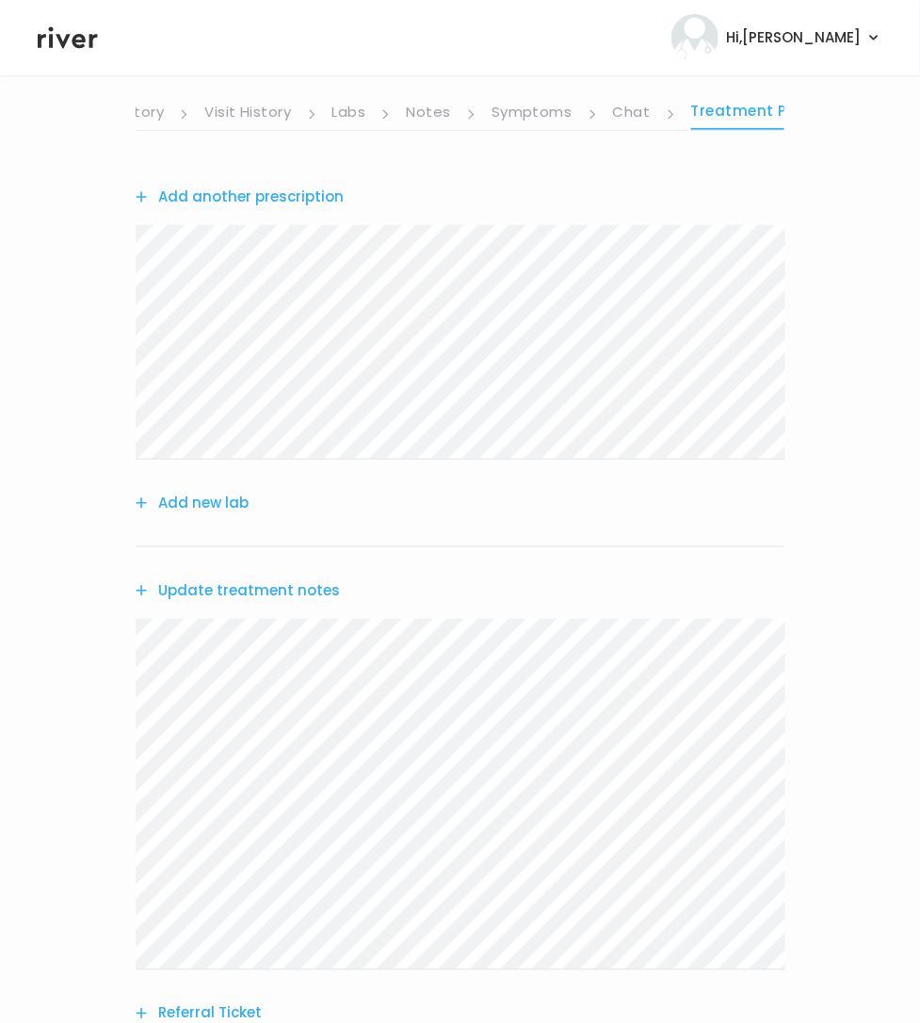
scroll to position [336, 0]
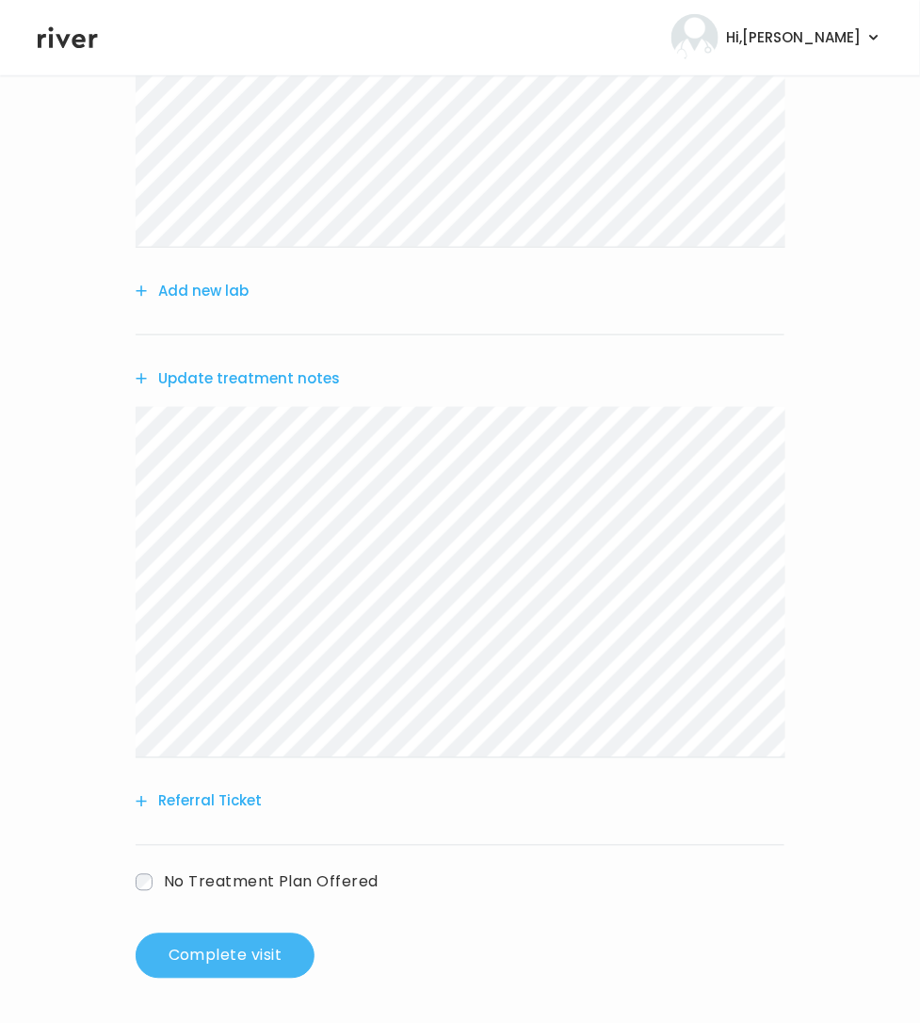
click at [234, 950] on button "Complete visit" at bounding box center [225, 955] width 179 height 45
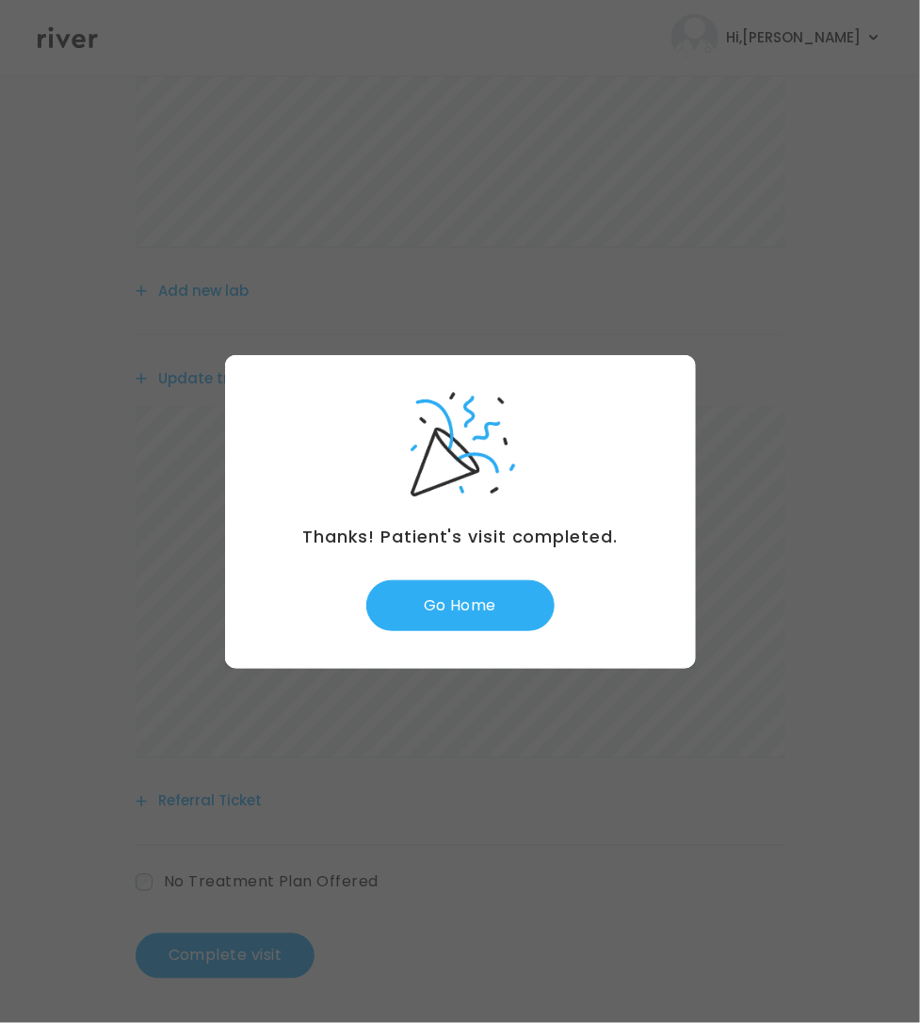
click at [440, 612] on button "Go Home" at bounding box center [460, 605] width 188 height 51
